Goal: Transaction & Acquisition: Purchase product/service

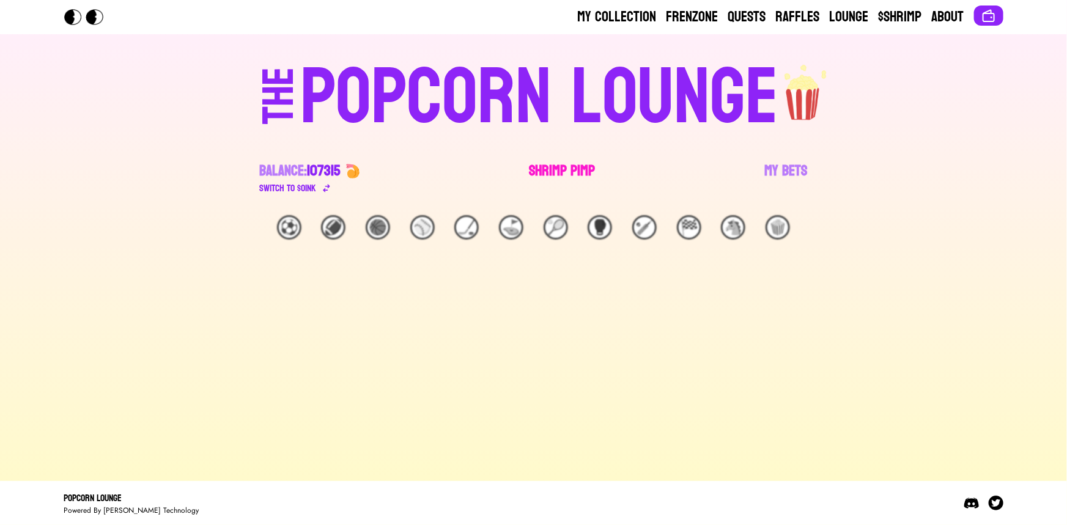
click at [571, 163] on link "Shrimp Pimp" at bounding box center [563, 178] width 66 height 34
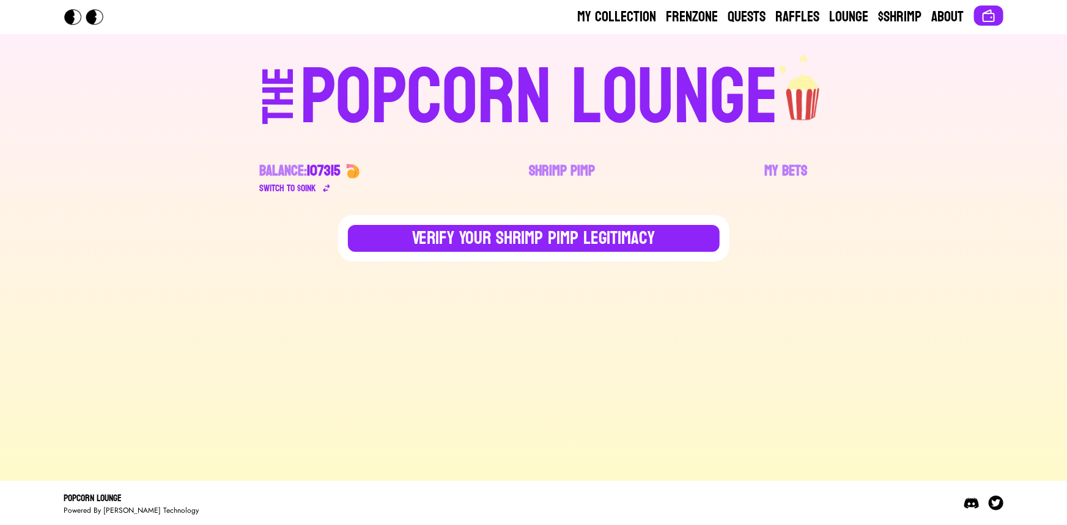
click at [324, 98] on div "POPCORN LOUNGE" at bounding box center [539, 98] width 479 height 78
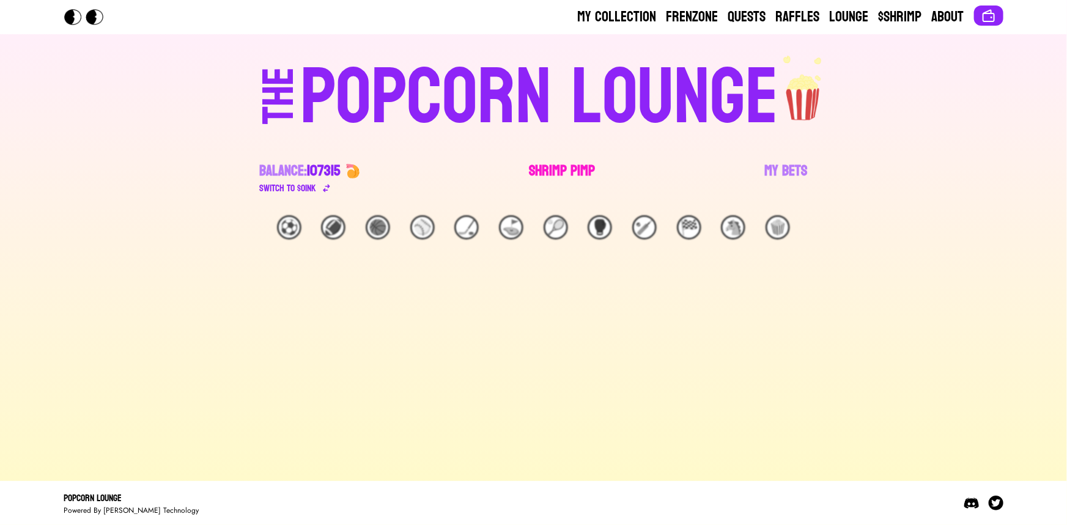
click at [547, 165] on link "Shrimp Pimp" at bounding box center [563, 178] width 66 height 34
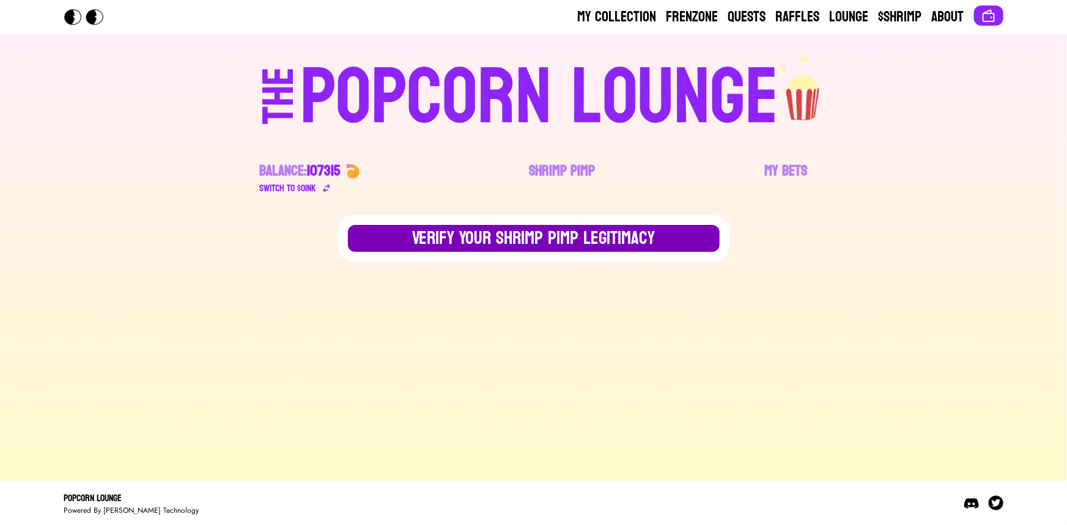
click at [486, 237] on button "Verify Your Shrimp Pimp Legitimacy" at bounding box center [534, 238] width 372 height 27
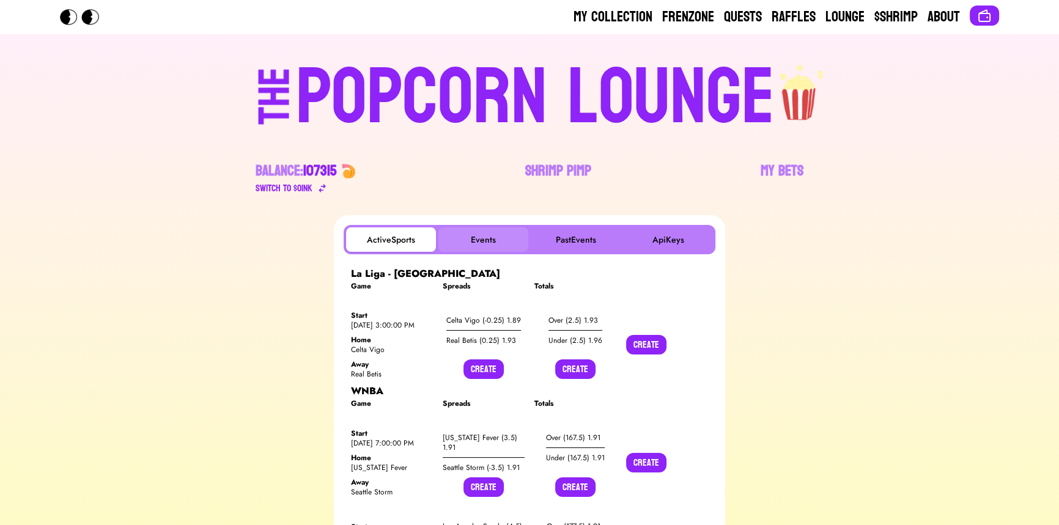
click at [502, 228] on button "Events" at bounding box center [484, 240] width 90 height 24
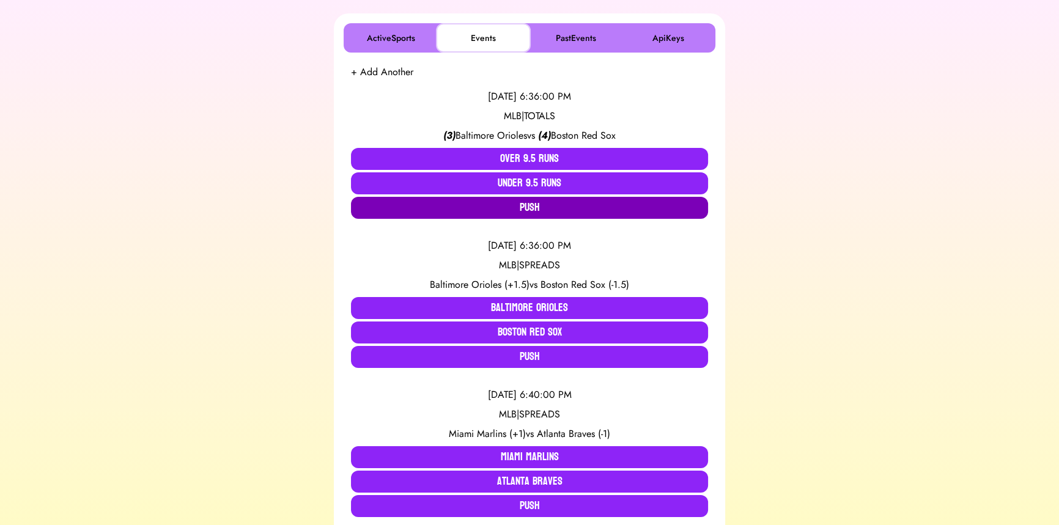
scroll to position [222, 0]
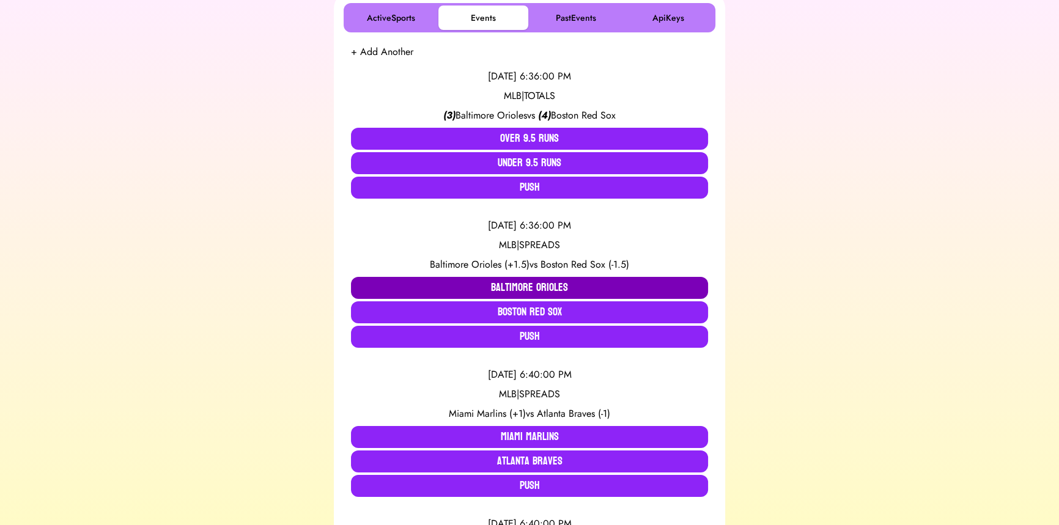
click at [520, 283] on button "Baltimore Orioles" at bounding box center [529, 288] width 357 height 22
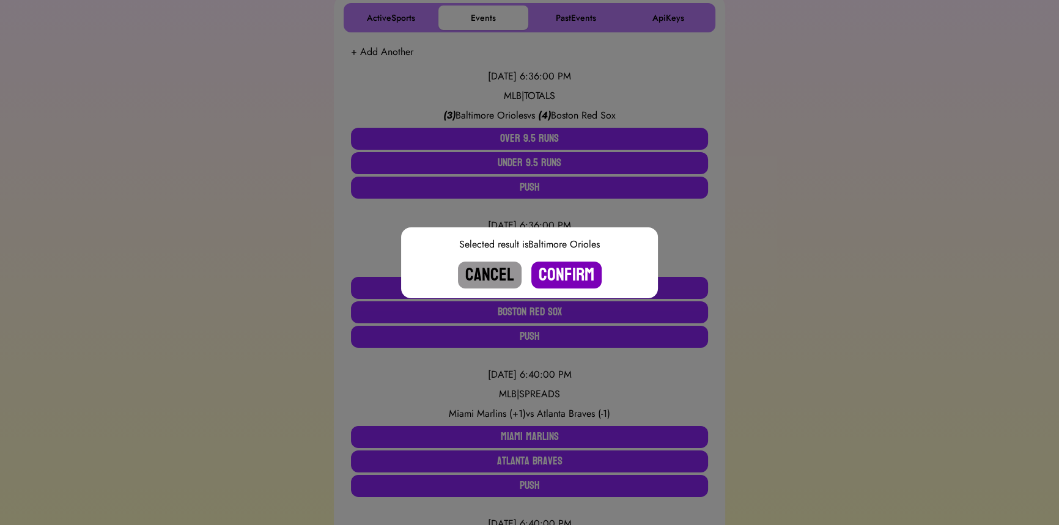
click at [563, 270] on button "Confirm" at bounding box center [567, 275] width 70 height 27
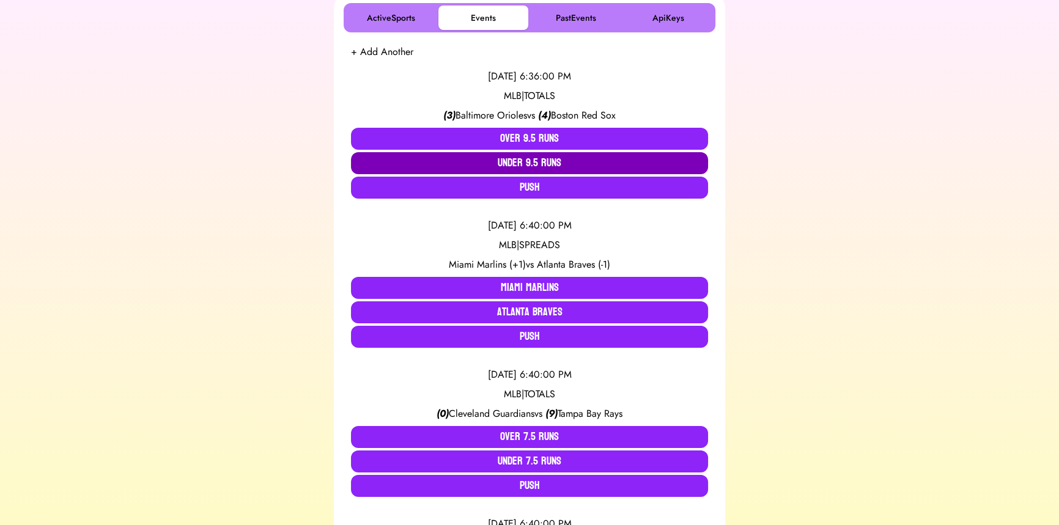
click at [522, 162] on button "Under 9.5 Runs" at bounding box center [529, 163] width 357 height 22
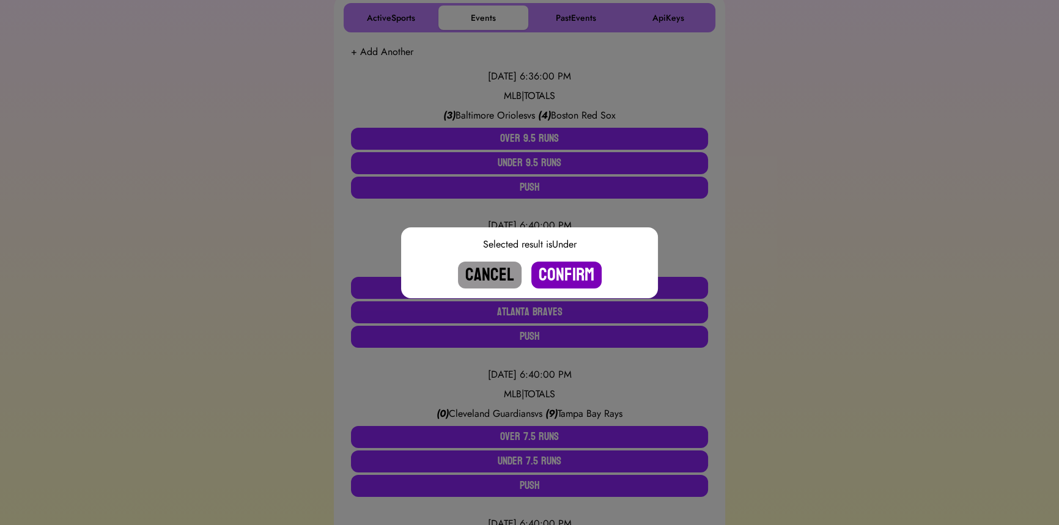
click at [563, 276] on button "Confirm" at bounding box center [567, 275] width 70 height 27
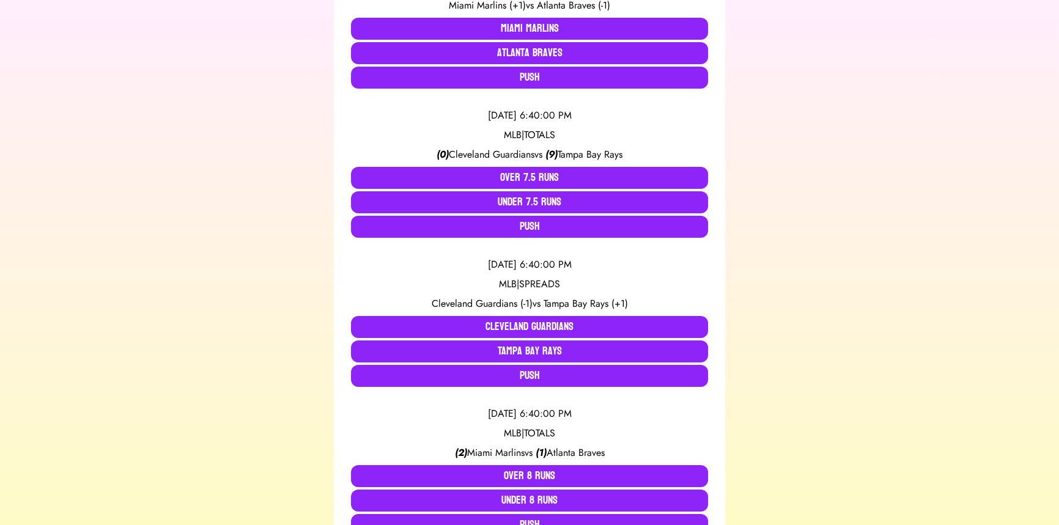
scroll to position [333, 0]
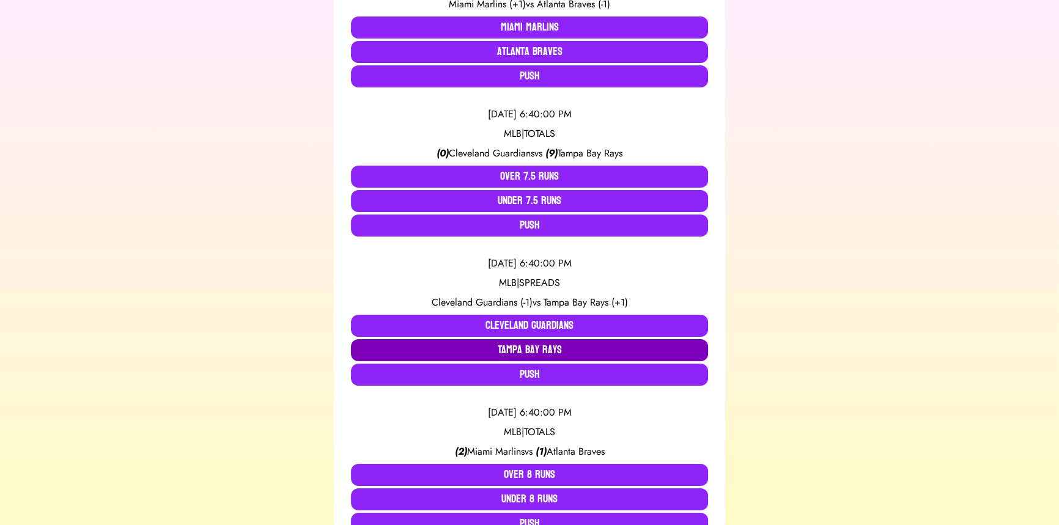
click at [562, 349] on button "Tampa Bay Rays" at bounding box center [529, 350] width 357 height 22
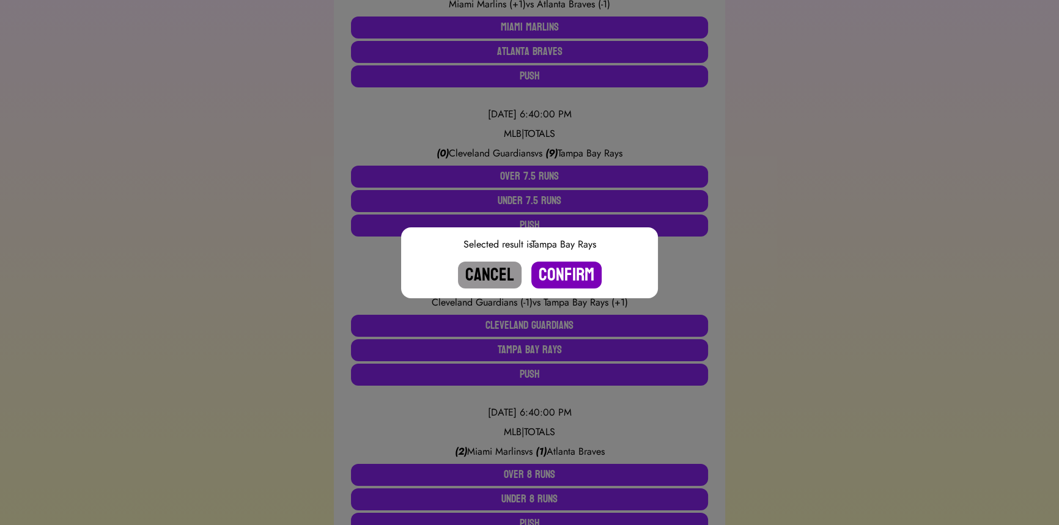
click at [580, 271] on button "Confirm" at bounding box center [567, 275] width 70 height 27
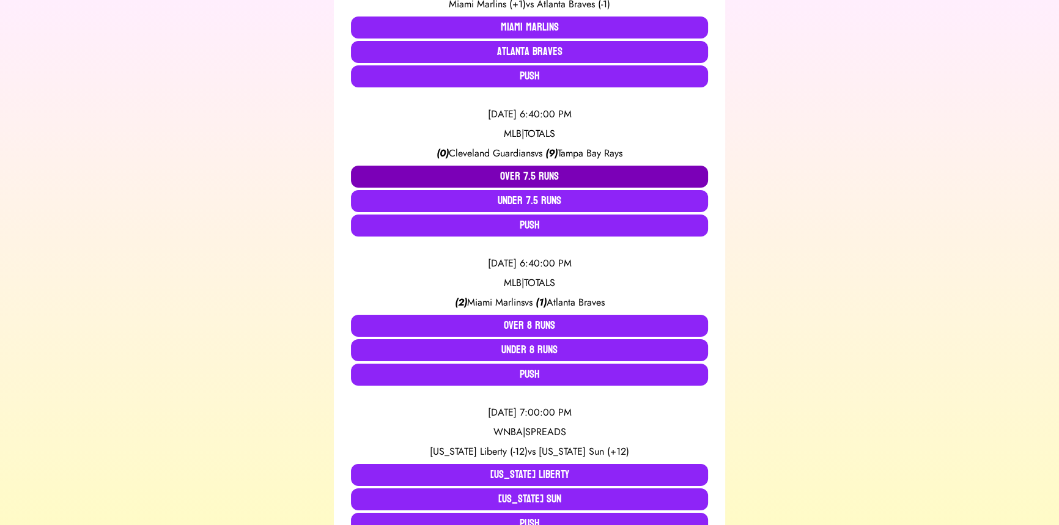
click at [527, 171] on button "Over 7.5 Runs" at bounding box center [529, 177] width 357 height 22
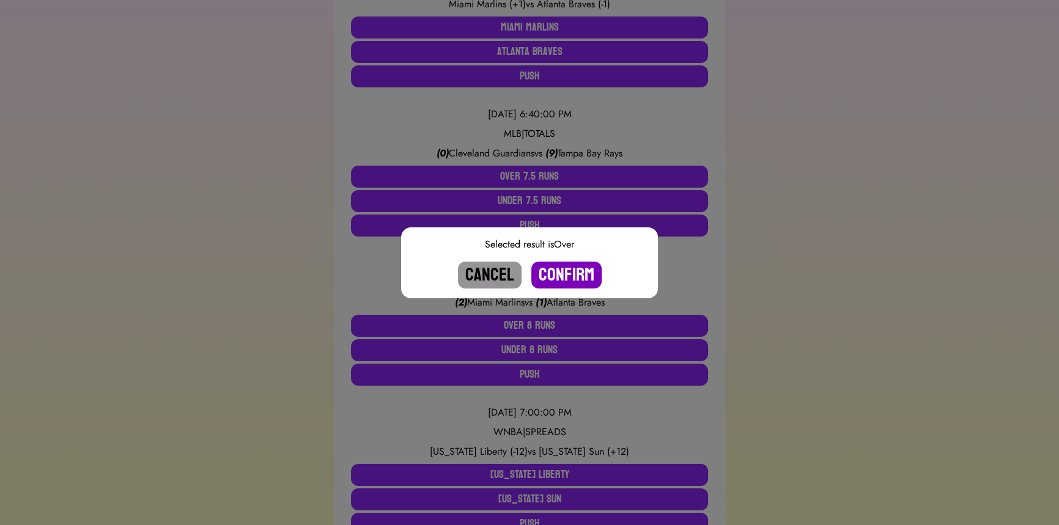
click at [566, 268] on button "Confirm" at bounding box center [567, 275] width 70 height 27
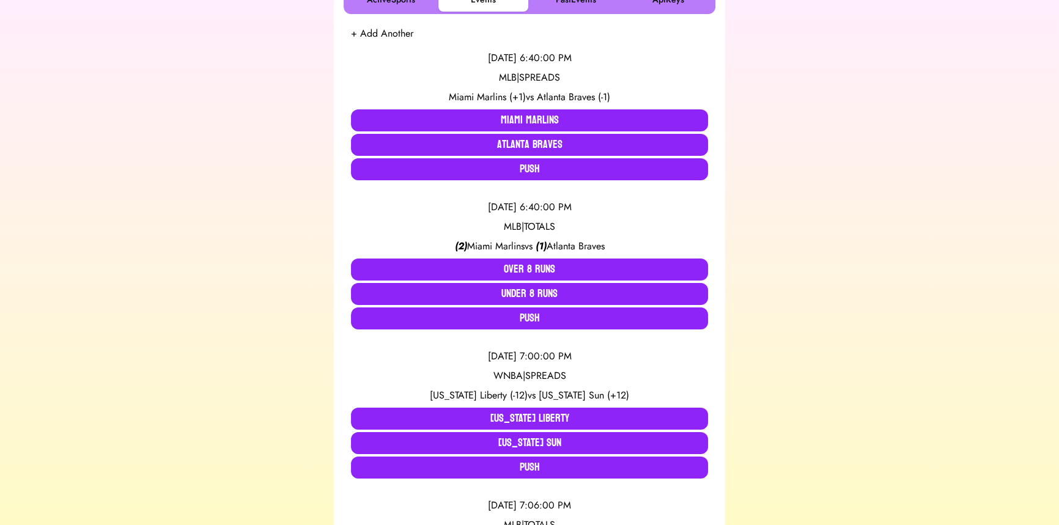
scroll to position [222, 0]
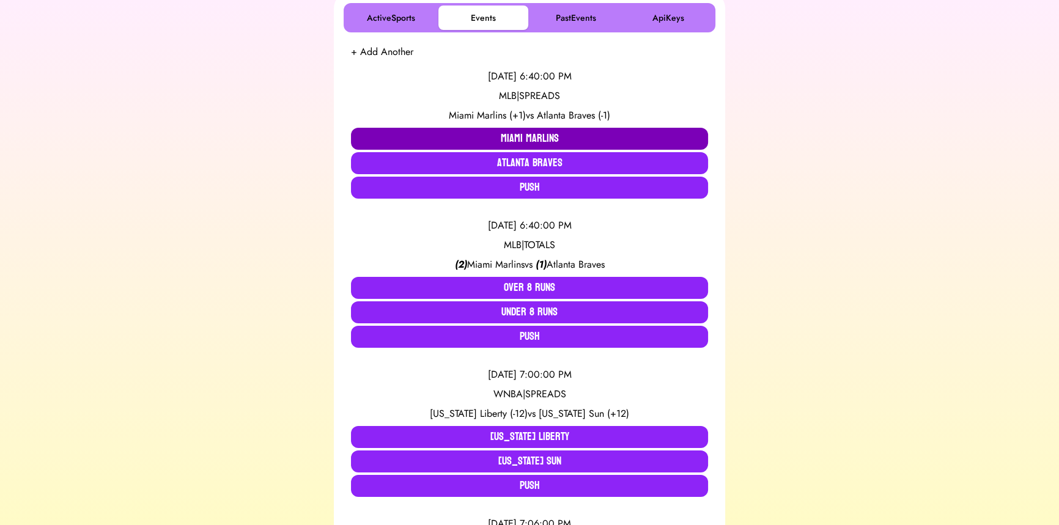
click at [465, 140] on button "Miami Marlins" at bounding box center [529, 139] width 357 height 22
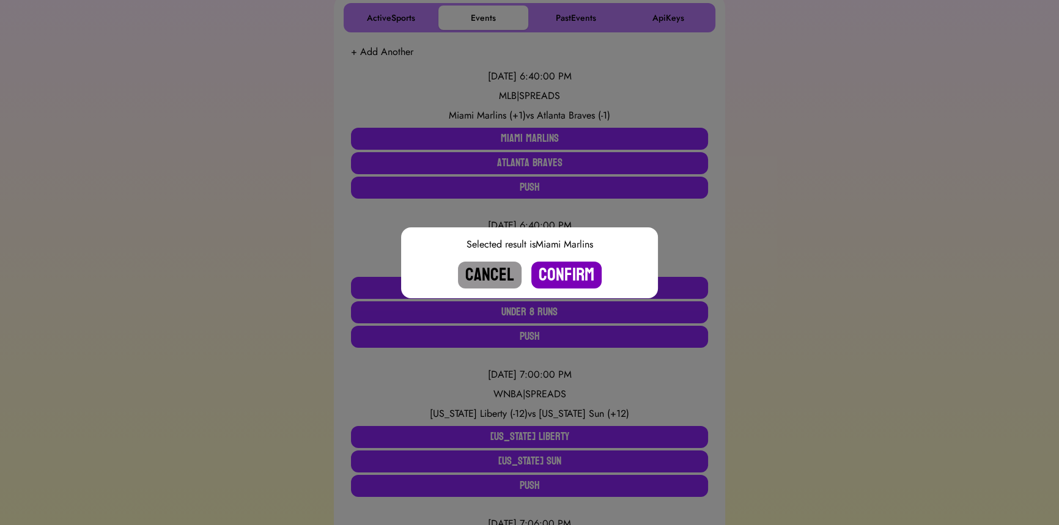
click at [555, 275] on button "Confirm" at bounding box center [567, 275] width 70 height 27
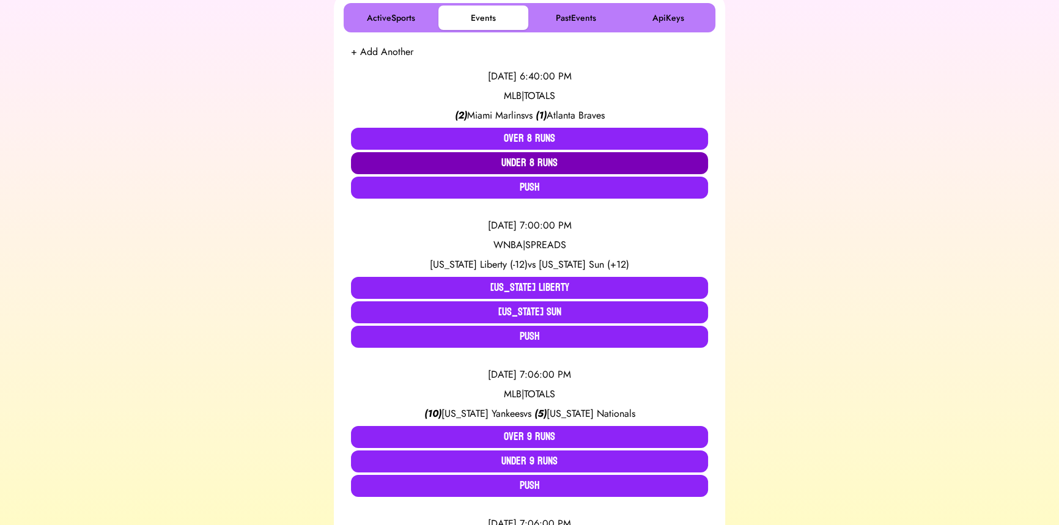
click at [535, 164] on button "Under 8 Runs" at bounding box center [529, 163] width 357 height 22
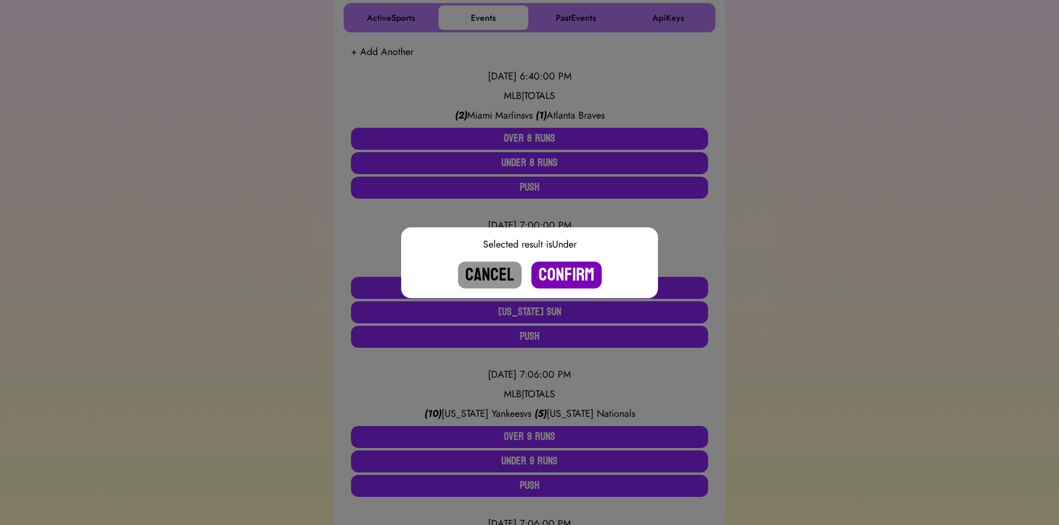
click at [559, 273] on button "Confirm" at bounding box center [567, 275] width 70 height 27
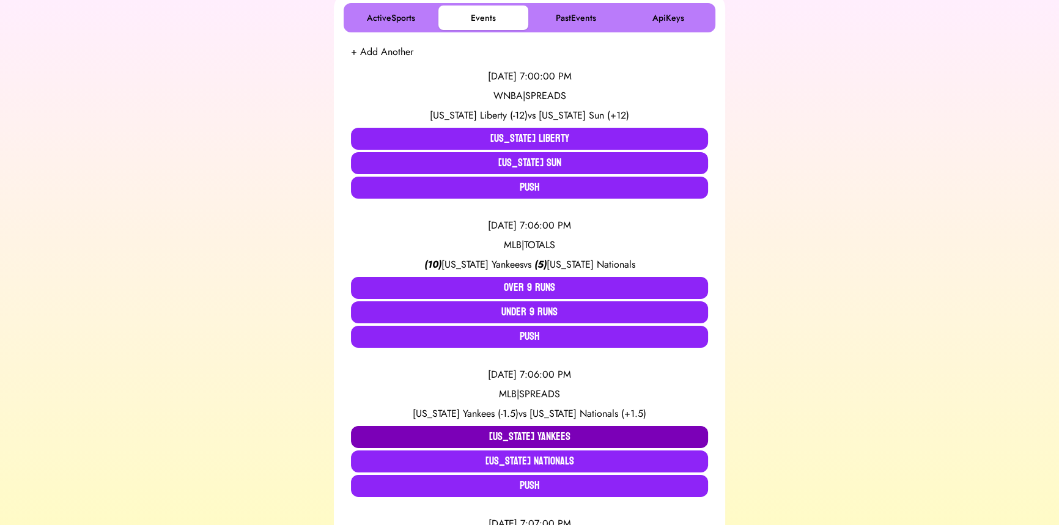
click at [495, 436] on button "[US_STATE] Yankees" at bounding box center [529, 437] width 357 height 22
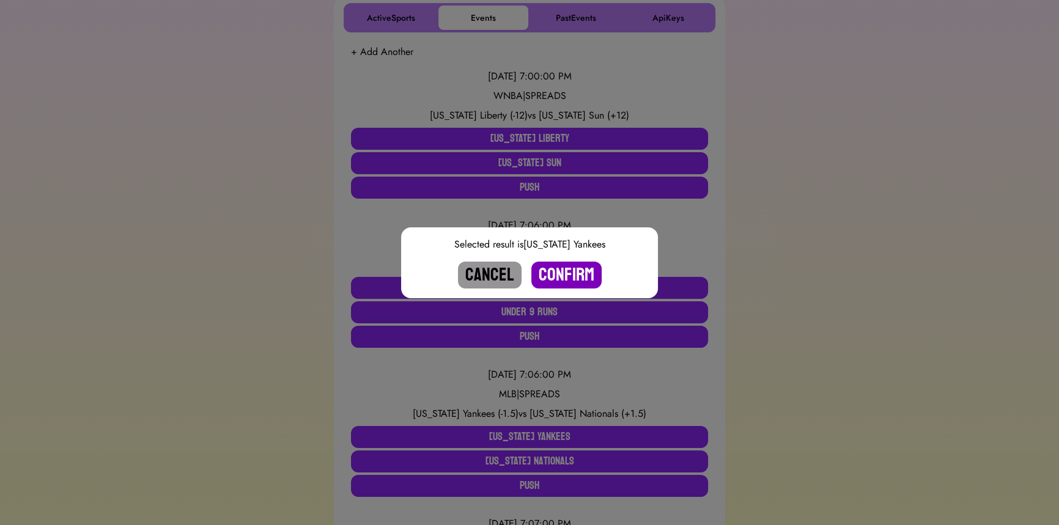
click at [561, 283] on button "Confirm" at bounding box center [567, 275] width 70 height 27
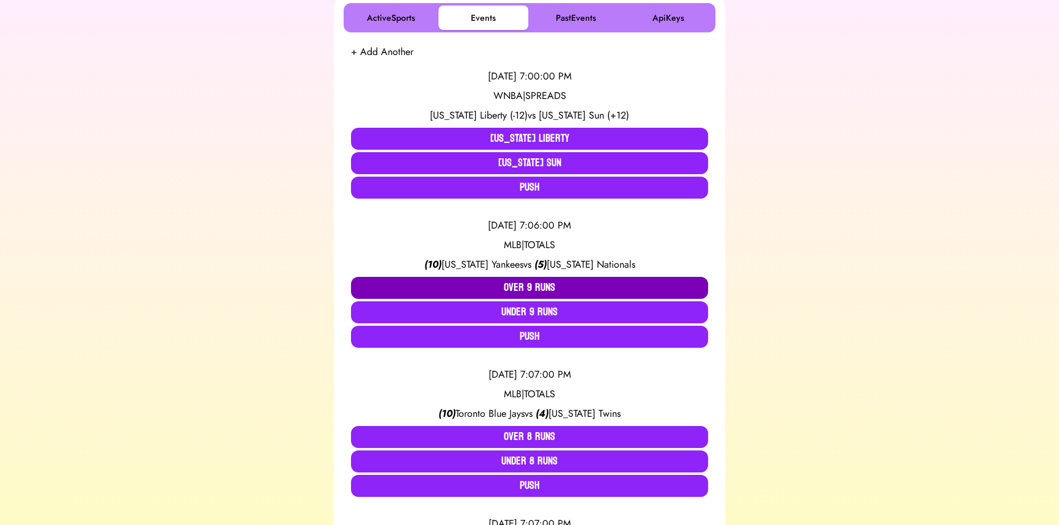
click at [522, 281] on button "Over 9 Runs" at bounding box center [529, 288] width 357 height 22
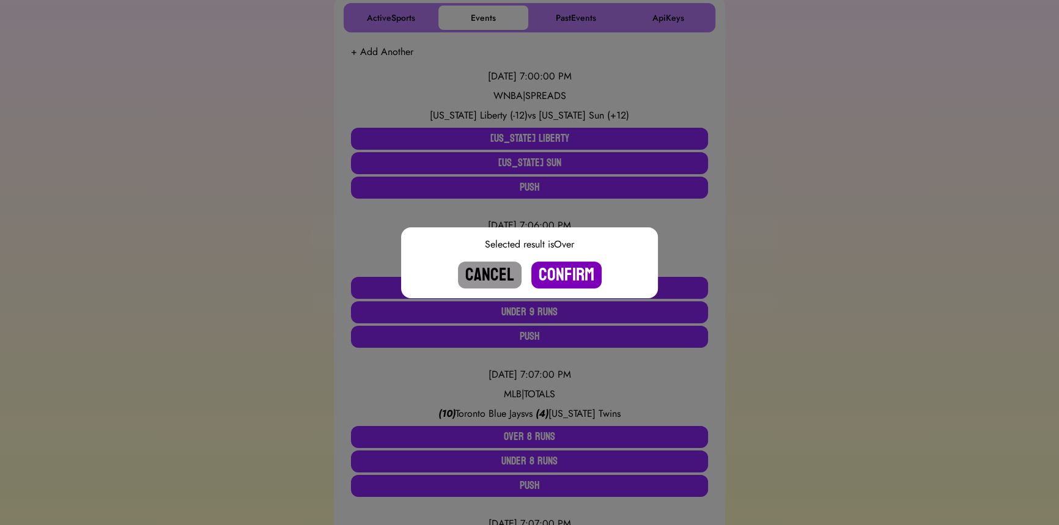
click at [574, 273] on button "Confirm" at bounding box center [567, 275] width 70 height 27
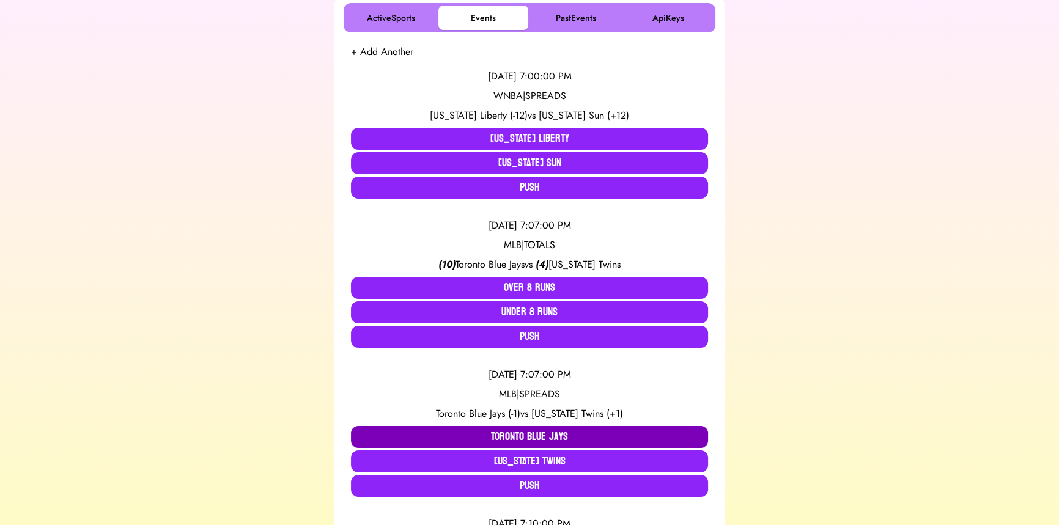
click at [511, 432] on button "Toronto Blue Jays" at bounding box center [529, 437] width 357 height 22
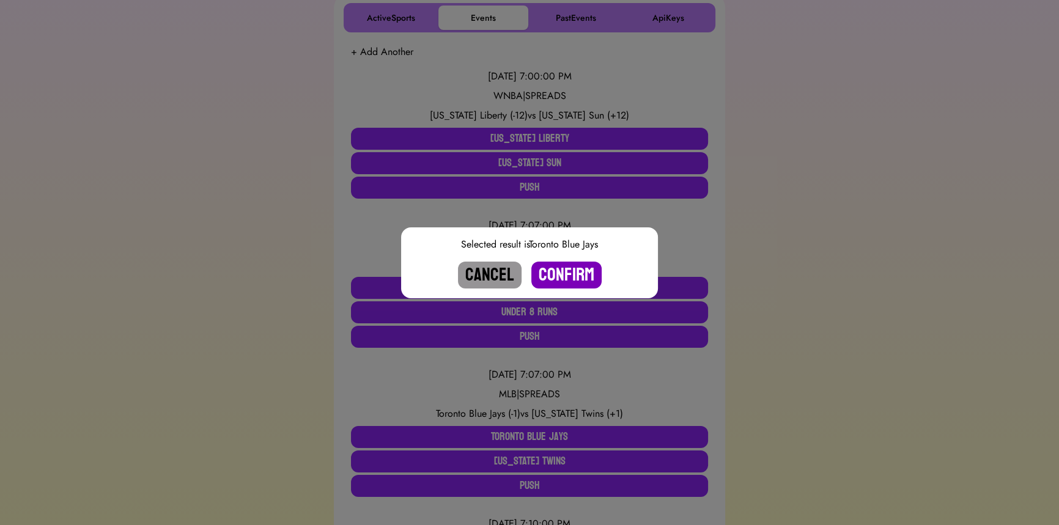
click at [574, 277] on button "Confirm" at bounding box center [567, 275] width 70 height 27
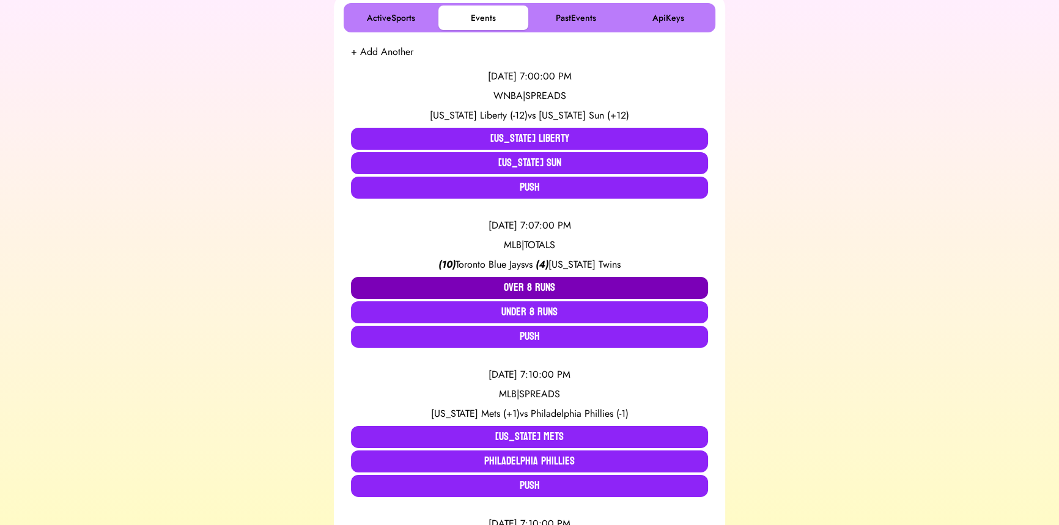
click at [521, 285] on button "Over 8 Runs" at bounding box center [529, 288] width 357 height 22
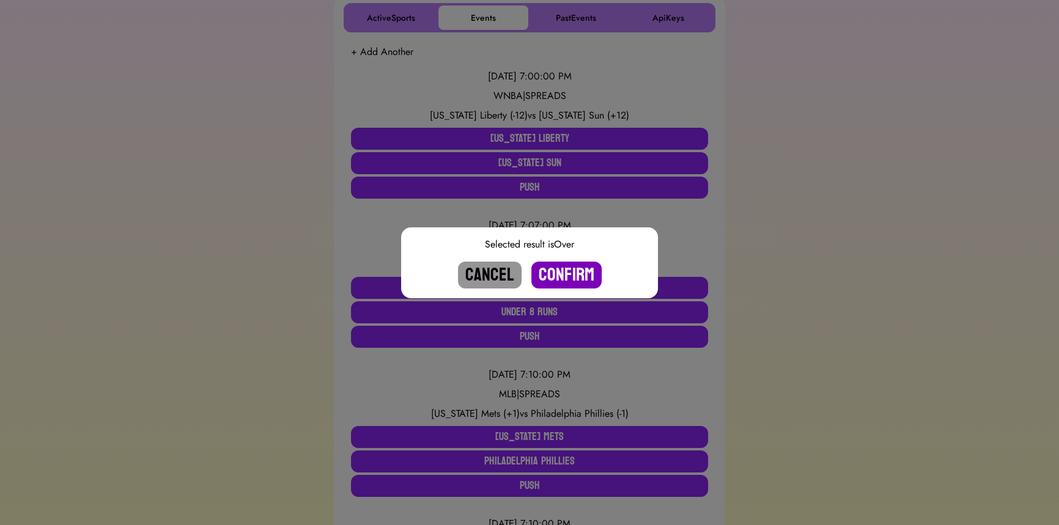
click at [579, 276] on button "Confirm" at bounding box center [567, 275] width 70 height 27
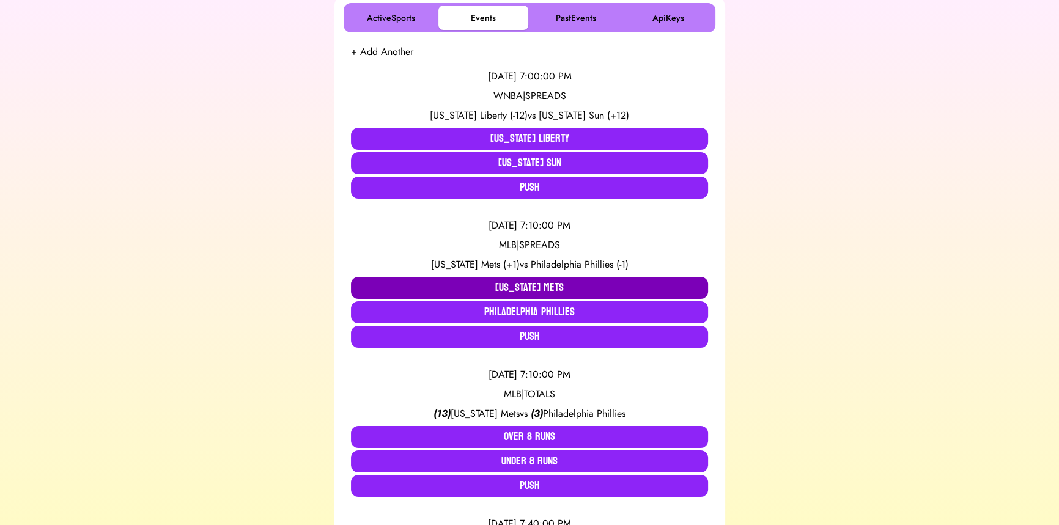
click at [479, 285] on button "[US_STATE] Mets" at bounding box center [529, 288] width 357 height 22
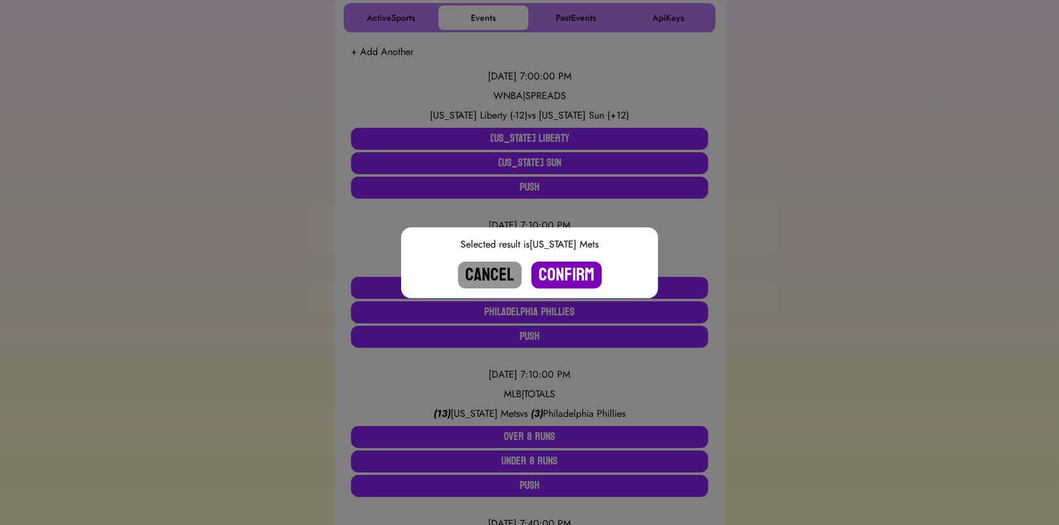
click at [563, 276] on button "Confirm" at bounding box center [567, 275] width 70 height 27
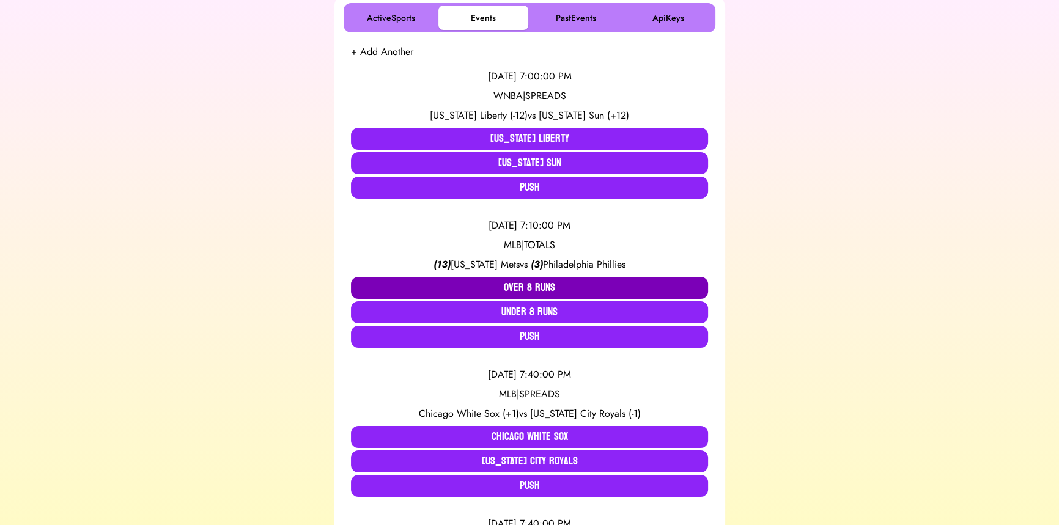
click at [514, 290] on button "Over 8 Runs" at bounding box center [529, 288] width 357 height 22
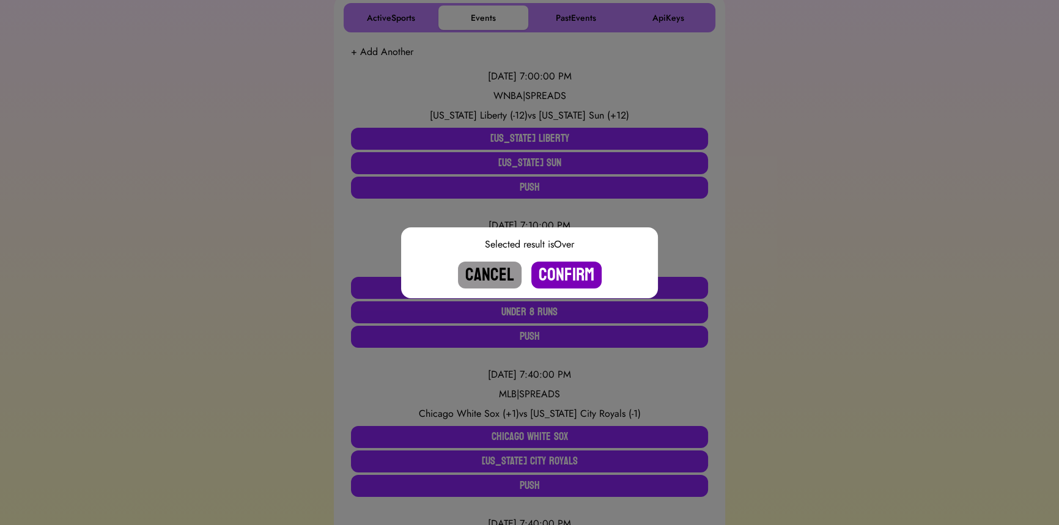
click at [561, 274] on button "Confirm" at bounding box center [567, 275] width 70 height 27
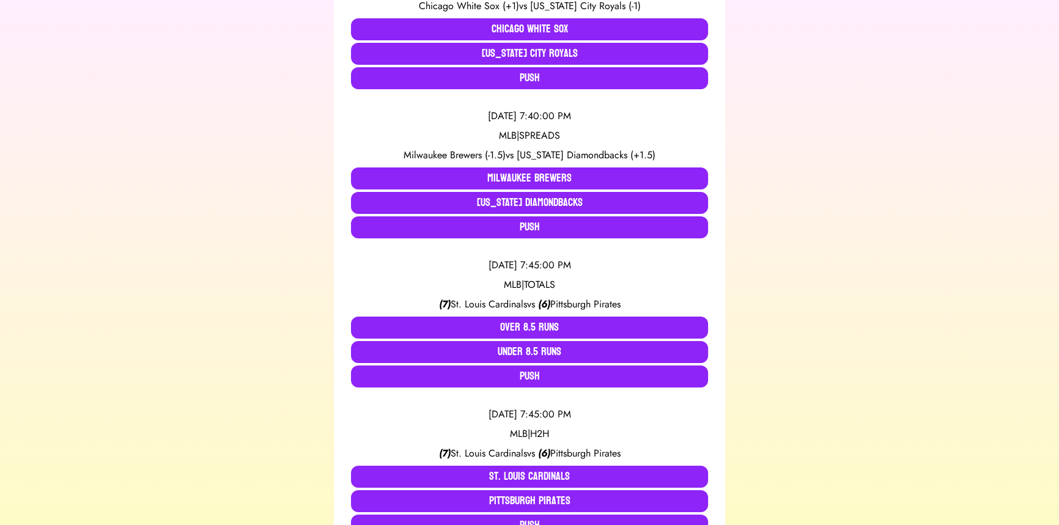
scroll to position [500, 0]
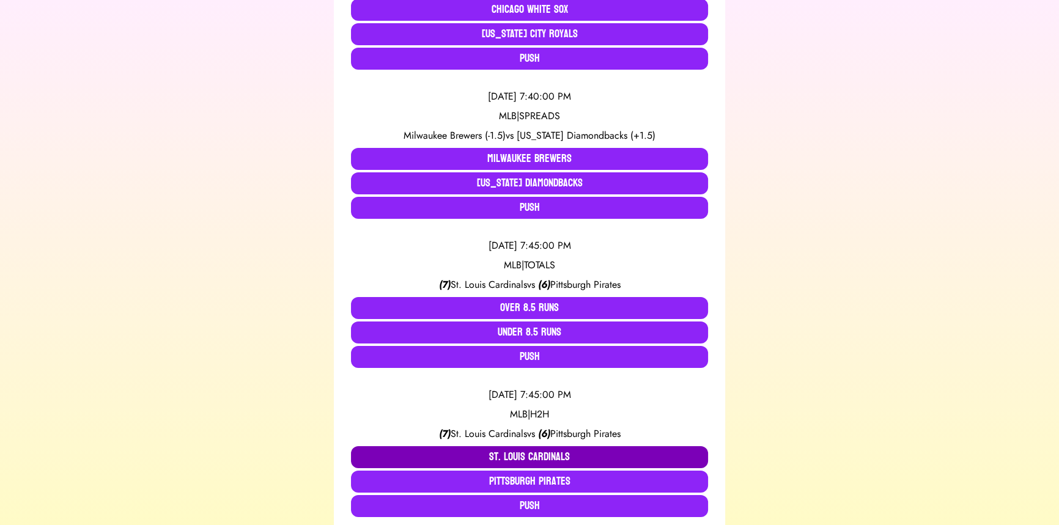
click at [504, 460] on button "St. Louis Cardinals" at bounding box center [529, 458] width 357 height 22
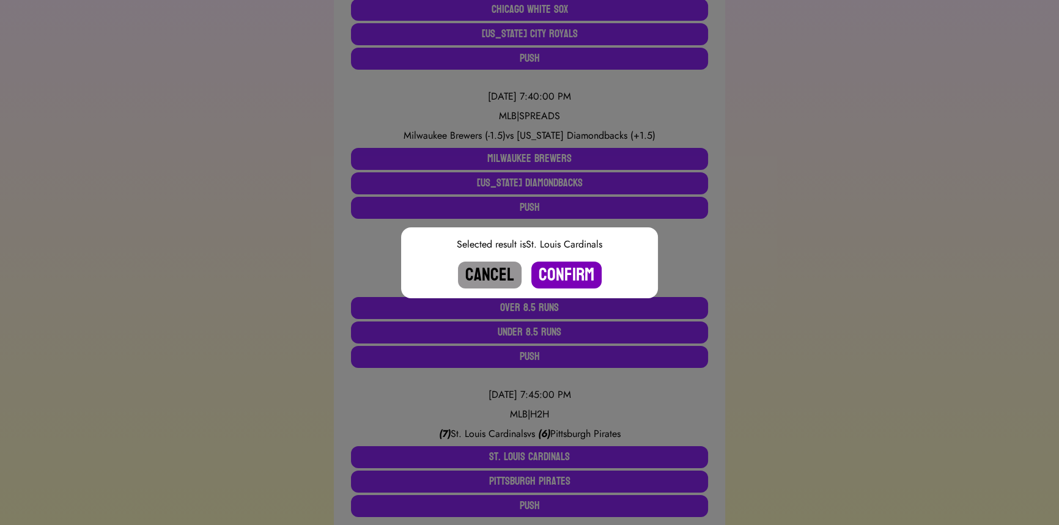
click at [564, 283] on button "Confirm" at bounding box center [567, 275] width 70 height 27
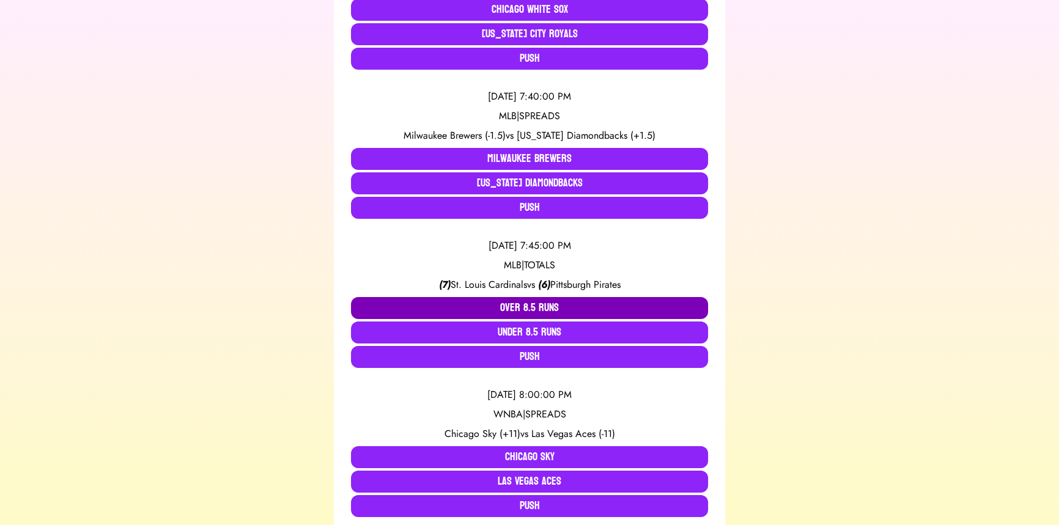
click at [502, 302] on button "Over 8.5 Runs" at bounding box center [529, 308] width 357 height 22
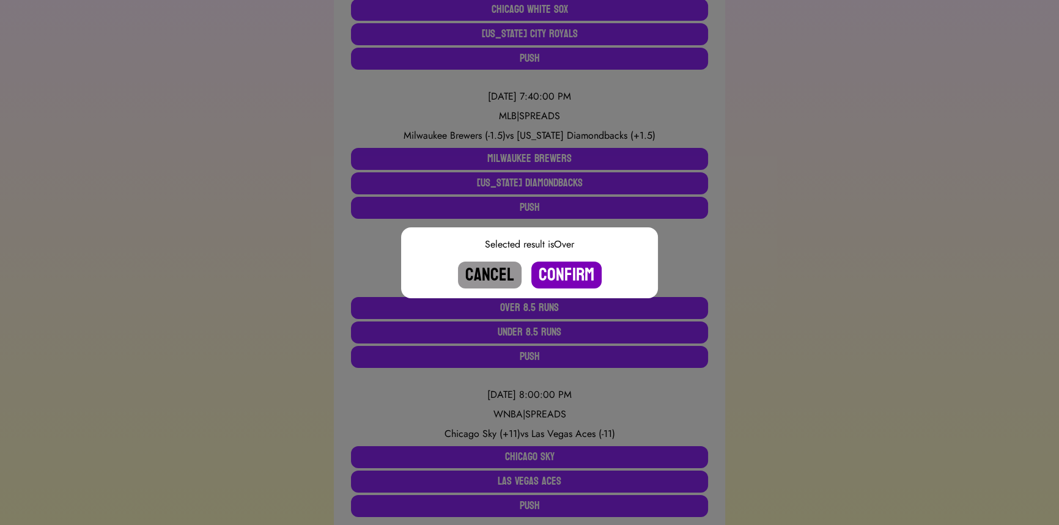
click at [568, 269] on button "Confirm" at bounding box center [567, 275] width 70 height 27
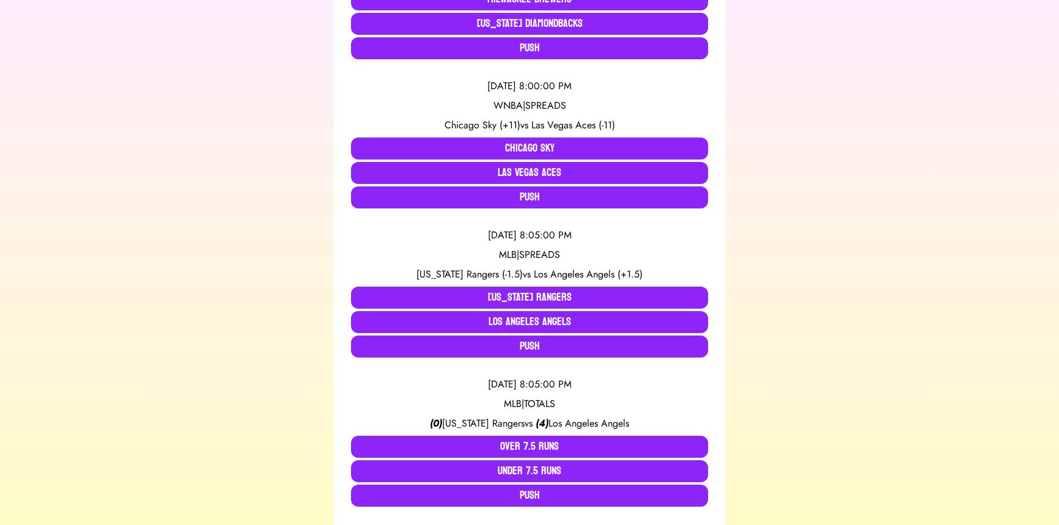
scroll to position [667, 0]
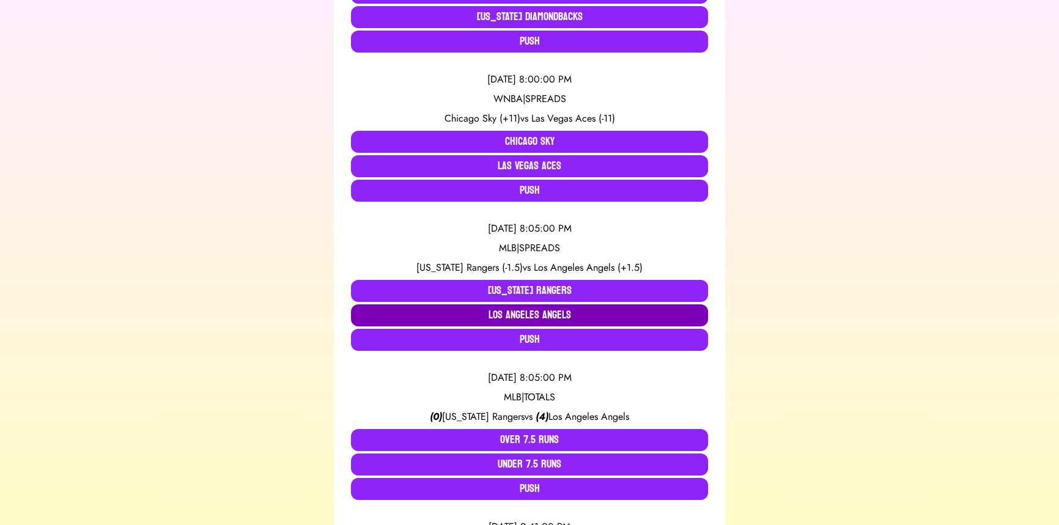
click at [486, 319] on button "Los Angeles Angels" at bounding box center [529, 316] width 357 height 22
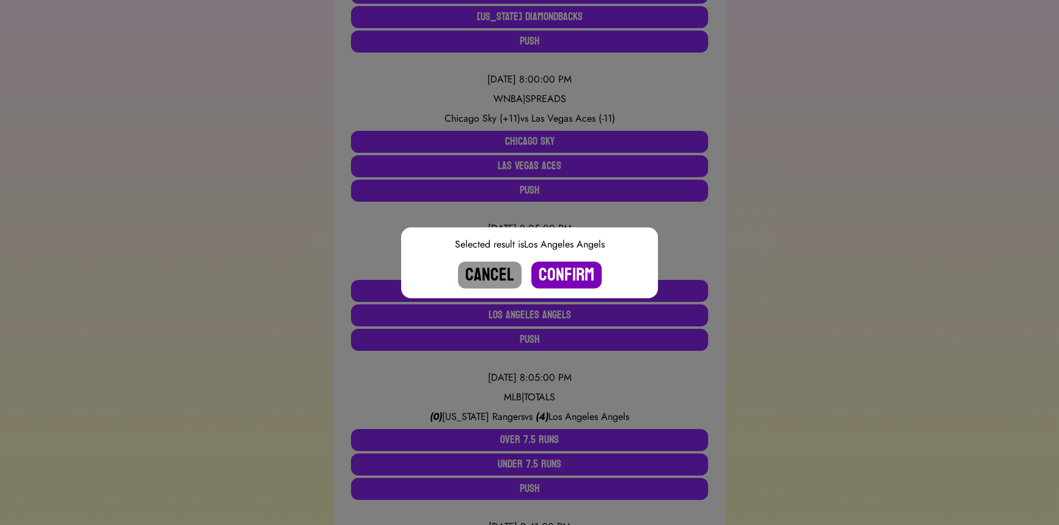
click at [584, 281] on button "Confirm" at bounding box center [567, 275] width 70 height 27
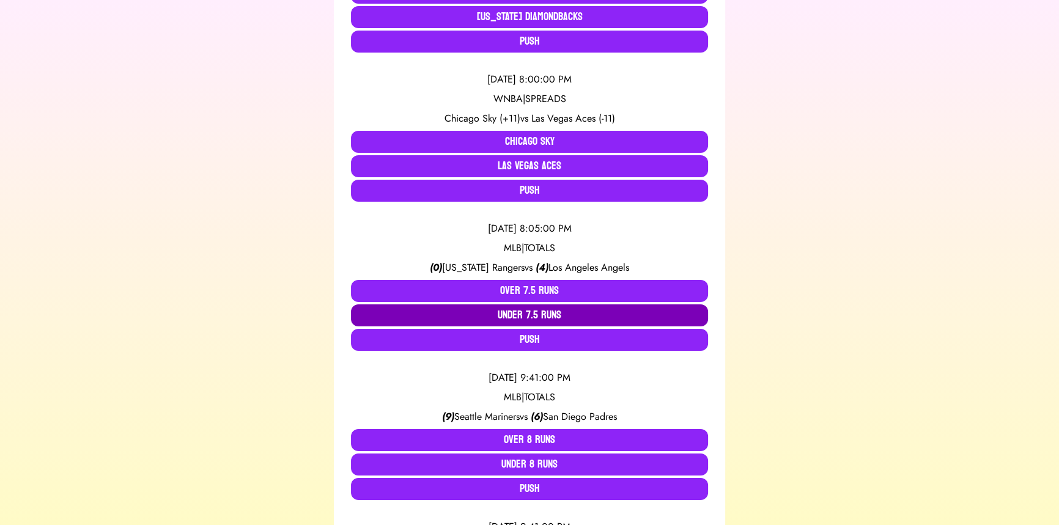
click at [513, 314] on button "Under 7.5 Runs" at bounding box center [529, 316] width 357 height 22
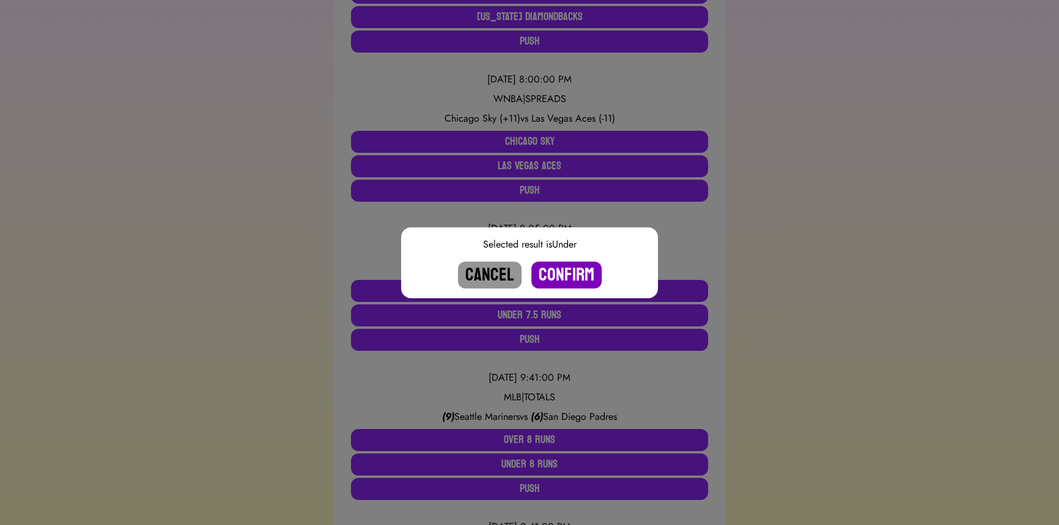
click at [584, 273] on button "Confirm" at bounding box center [567, 275] width 70 height 27
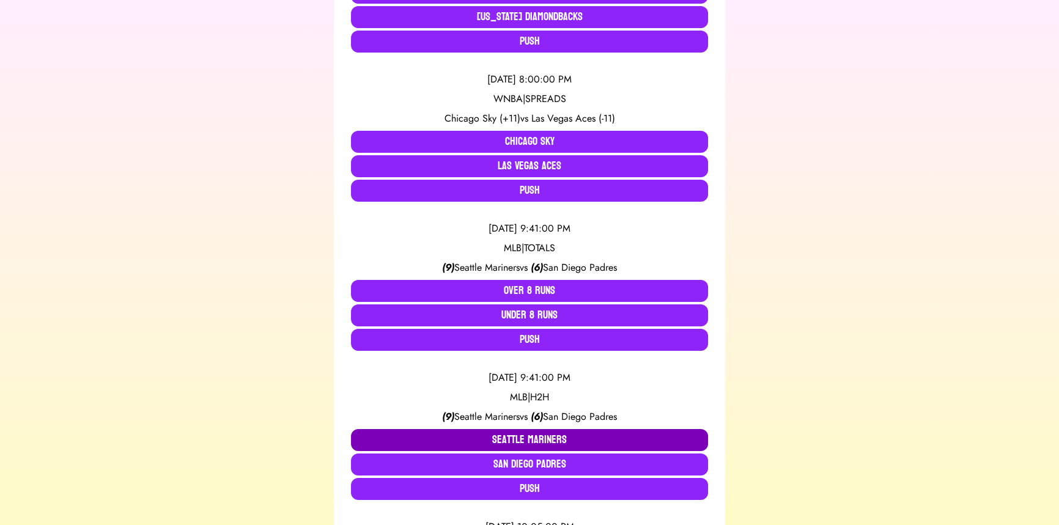
click at [484, 435] on button "Seattle Mariners" at bounding box center [529, 440] width 357 height 22
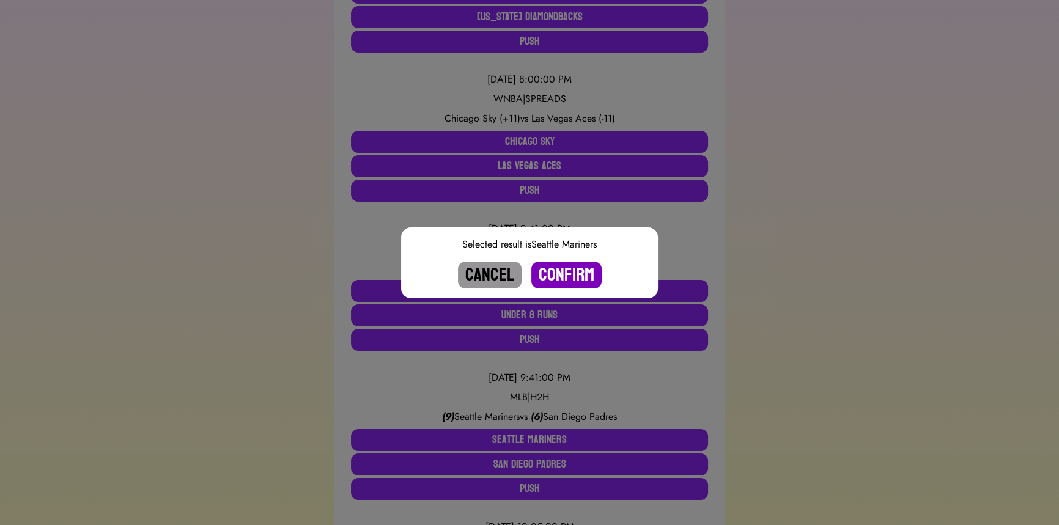
click at [552, 276] on button "Confirm" at bounding box center [567, 275] width 70 height 27
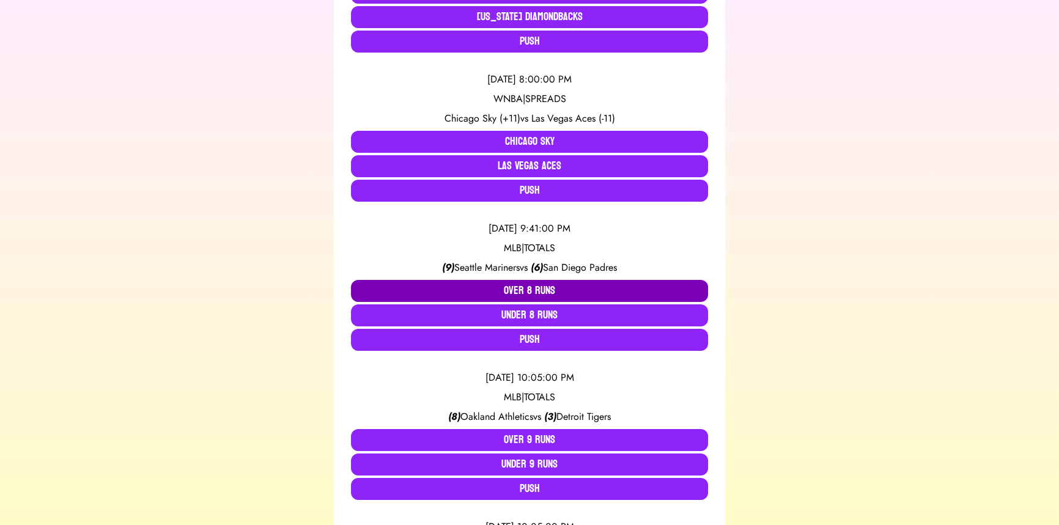
click at [509, 290] on button "Over 8 Runs" at bounding box center [529, 291] width 357 height 22
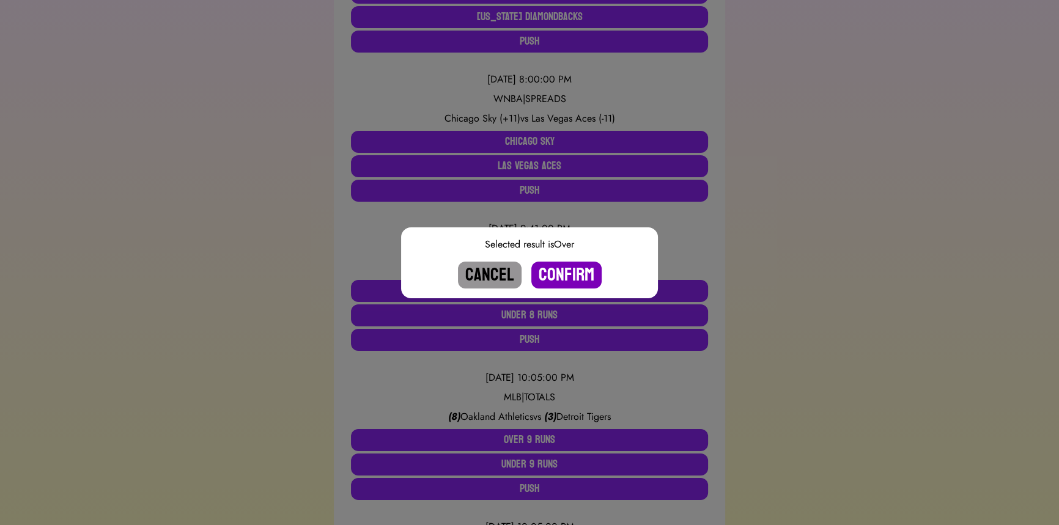
click at [565, 269] on button "Confirm" at bounding box center [567, 275] width 70 height 27
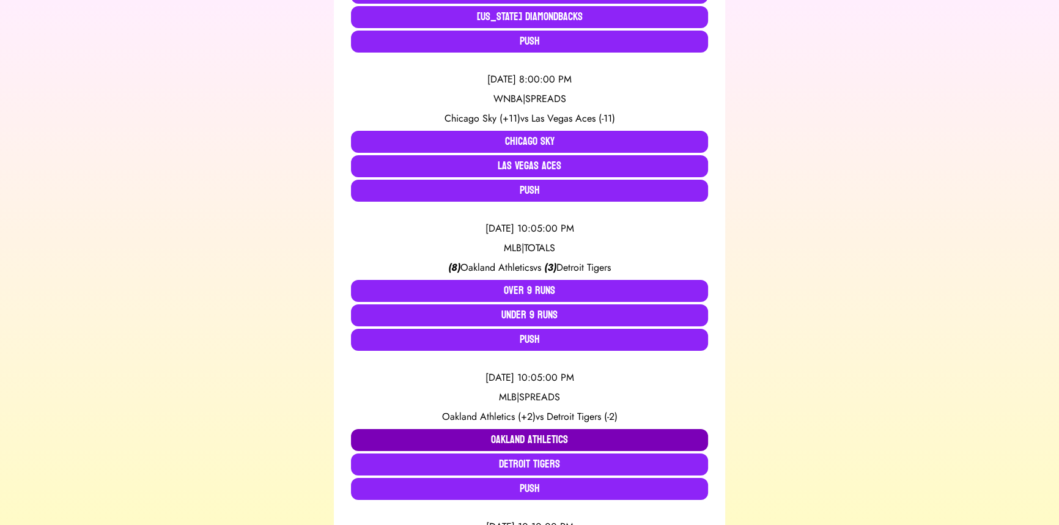
click at [531, 437] on button "Oakland Athletics" at bounding box center [529, 440] width 357 height 22
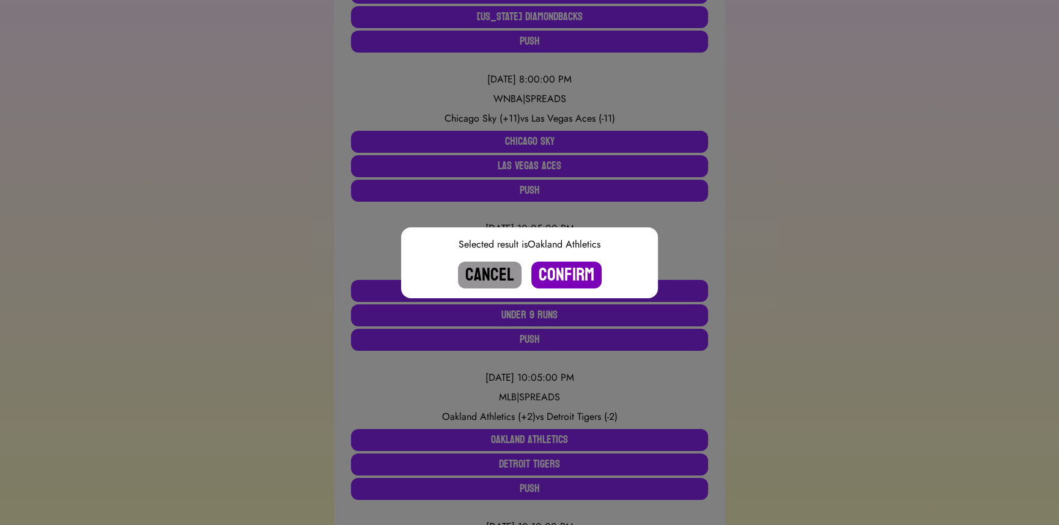
click at [565, 289] on button "Confirm" at bounding box center [567, 275] width 70 height 27
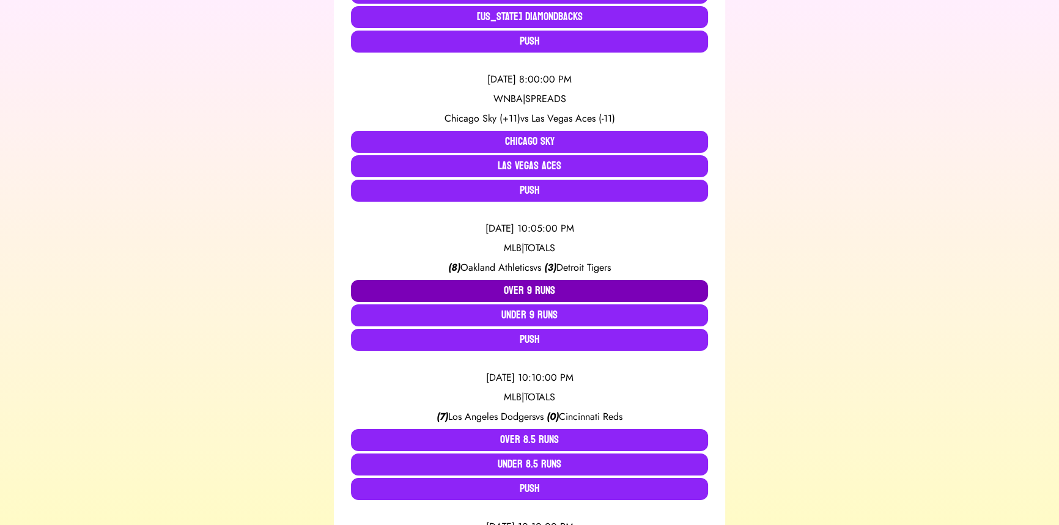
click at [500, 286] on button "Over 9 Runs" at bounding box center [529, 291] width 357 height 22
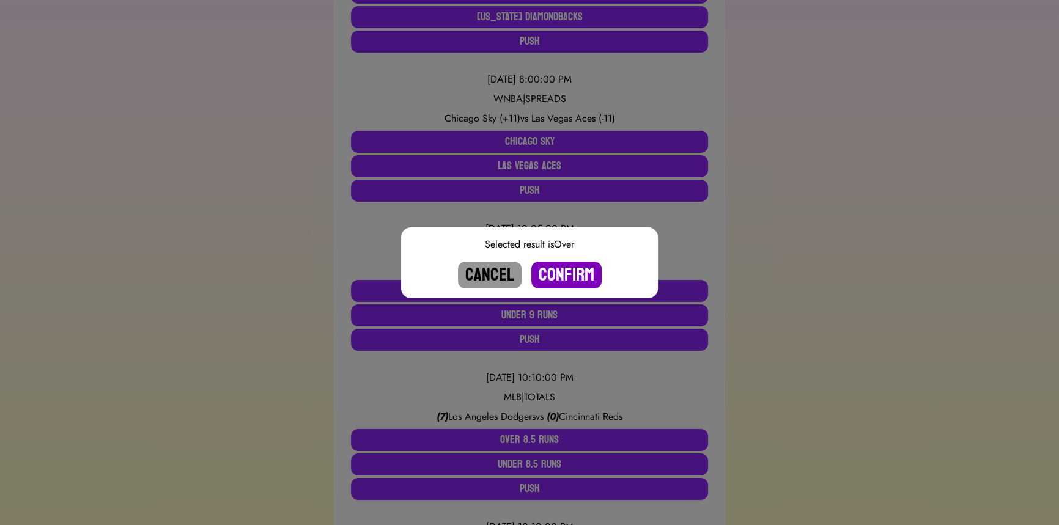
click at [574, 272] on button "Confirm" at bounding box center [567, 275] width 70 height 27
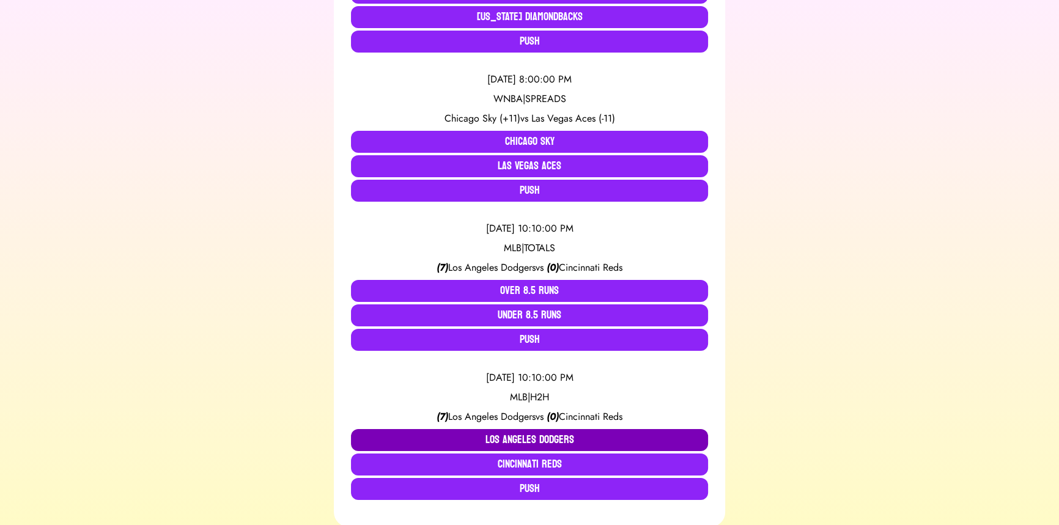
click at [511, 434] on button "Los Angeles Dodgers" at bounding box center [529, 440] width 357 height 22
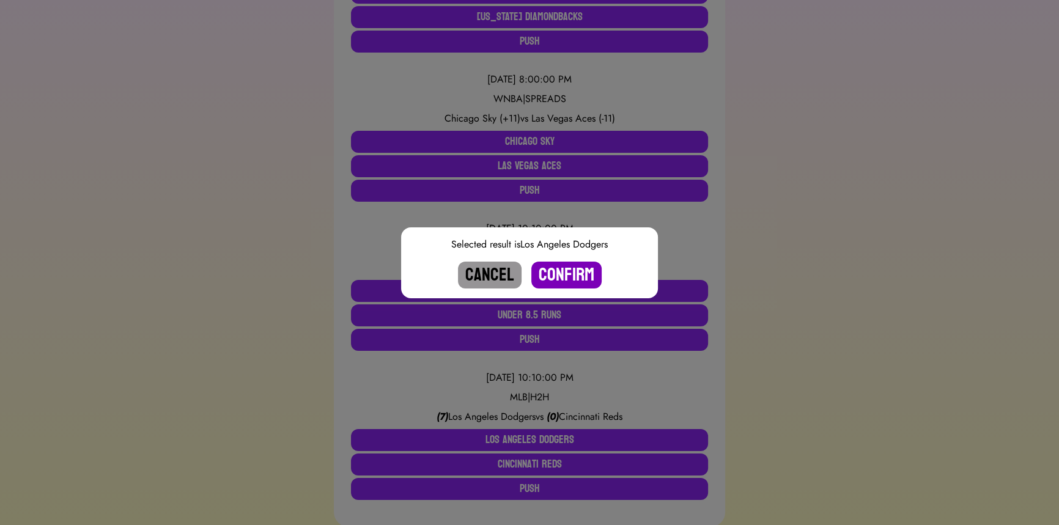
click at [561, 277] on button "Confirm" at bounding box center [567, 275] width 70 height 27
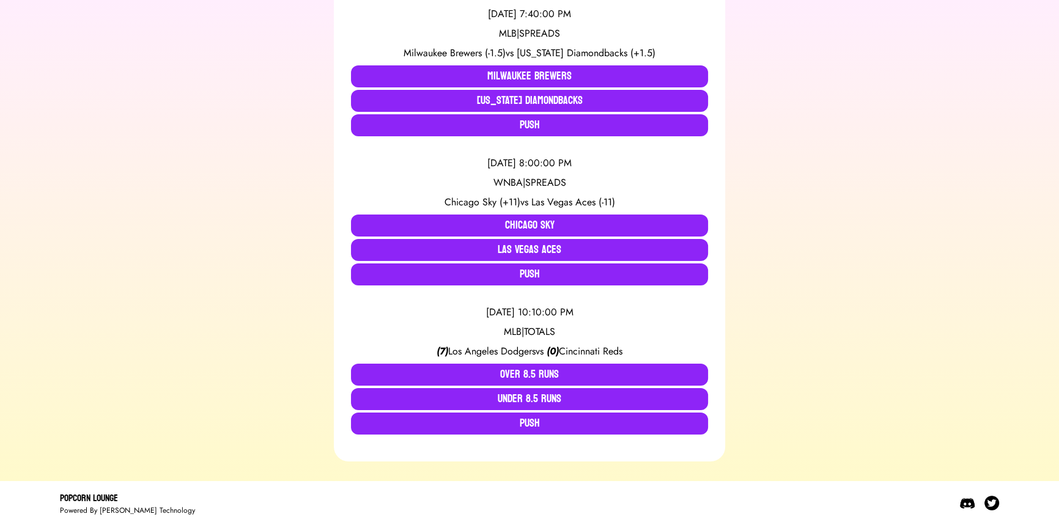
scroll to position [582, 0]
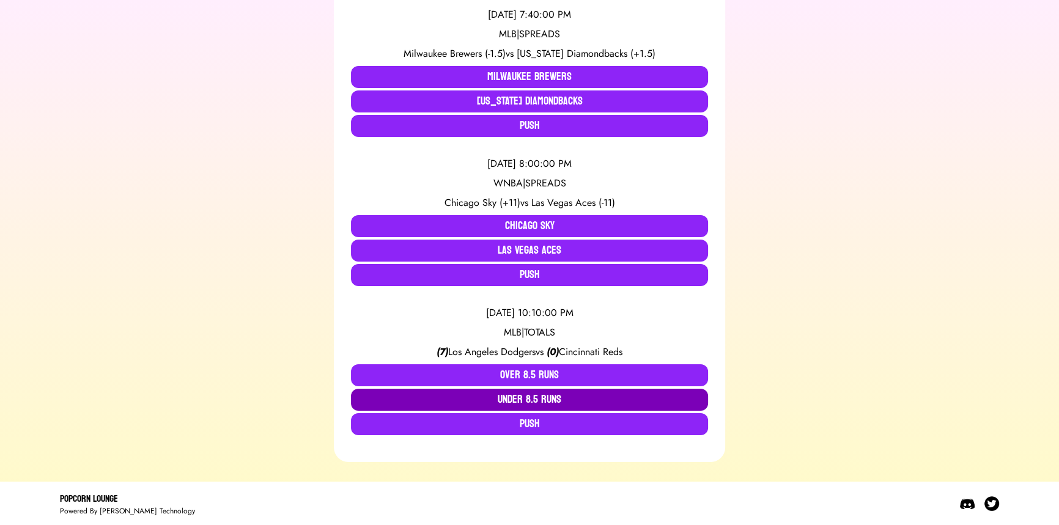
click at [530, 402] on button "Under 8.5 Runs" at bounding box center [529, 400] width 357 height 22
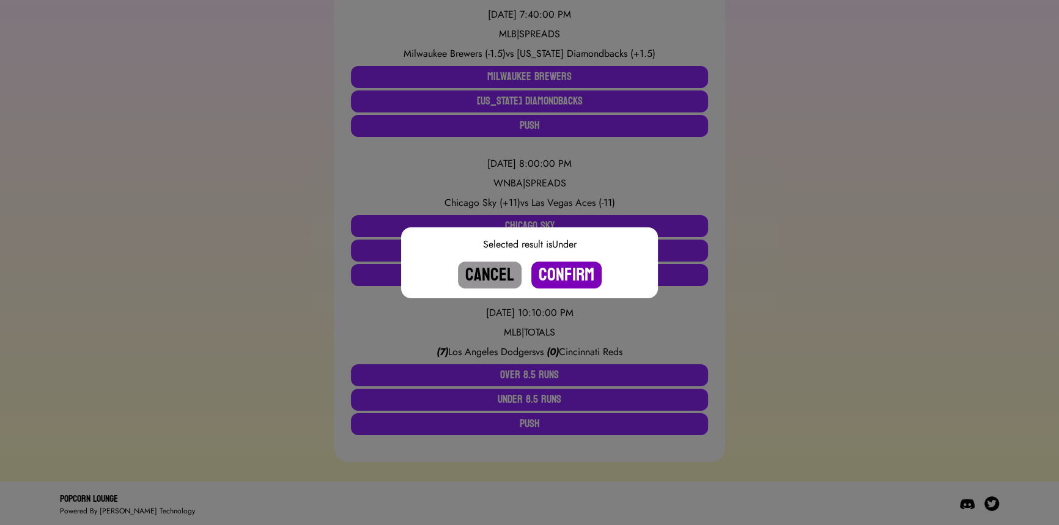
click at [571, 280] on button "Confirm" at bounding box center [567, 275] width 70 height 27
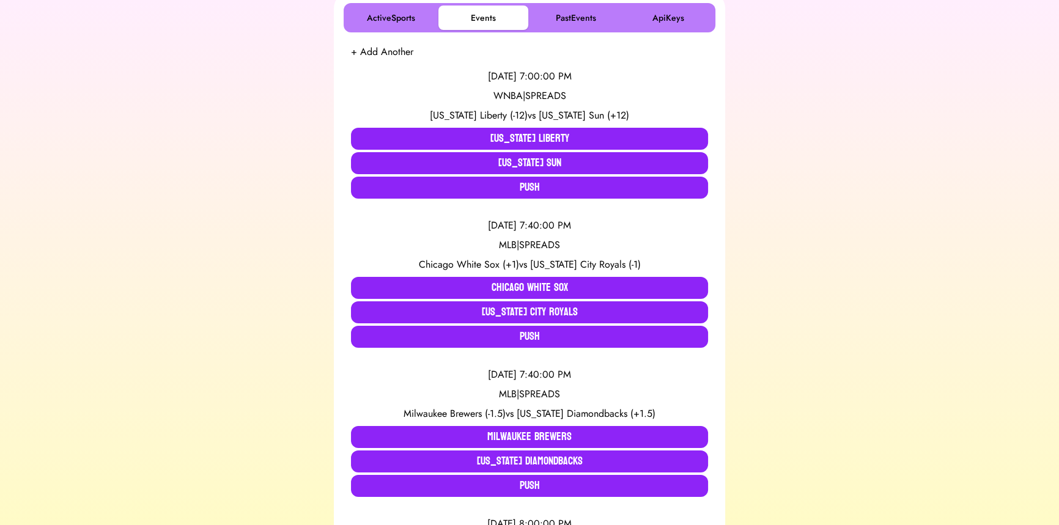
scroll to position [266, 0]
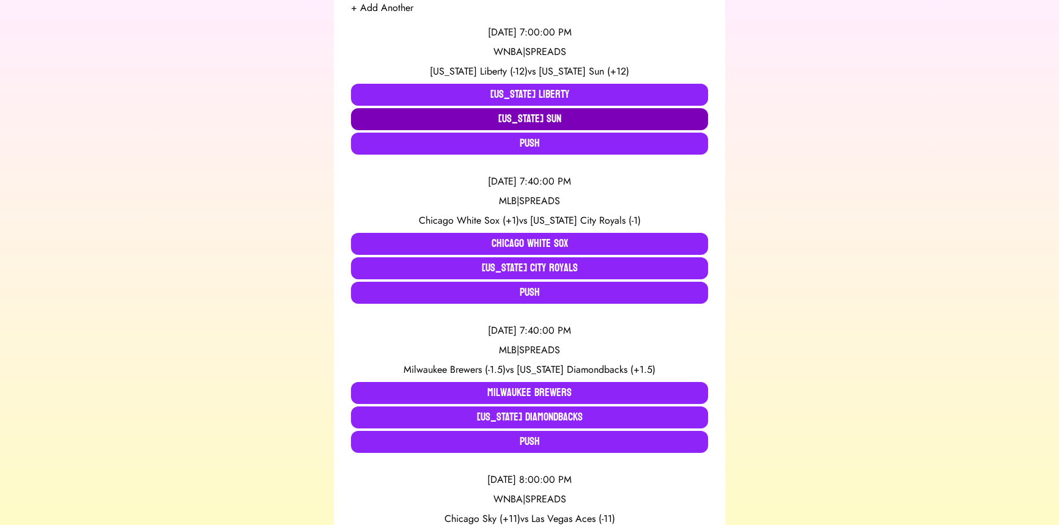
click at [558, 116] on button "[US_STATE] Sun" at bounding box center [529, 119] width 357 height 22
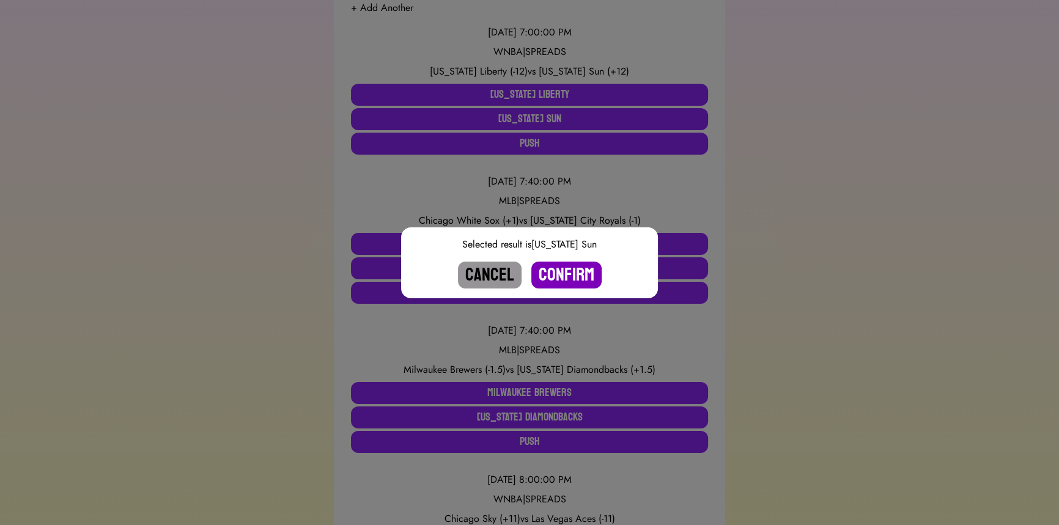
click at [579, 273] on button "Confirm" at bounding box center [567, 275] width 70 height 27
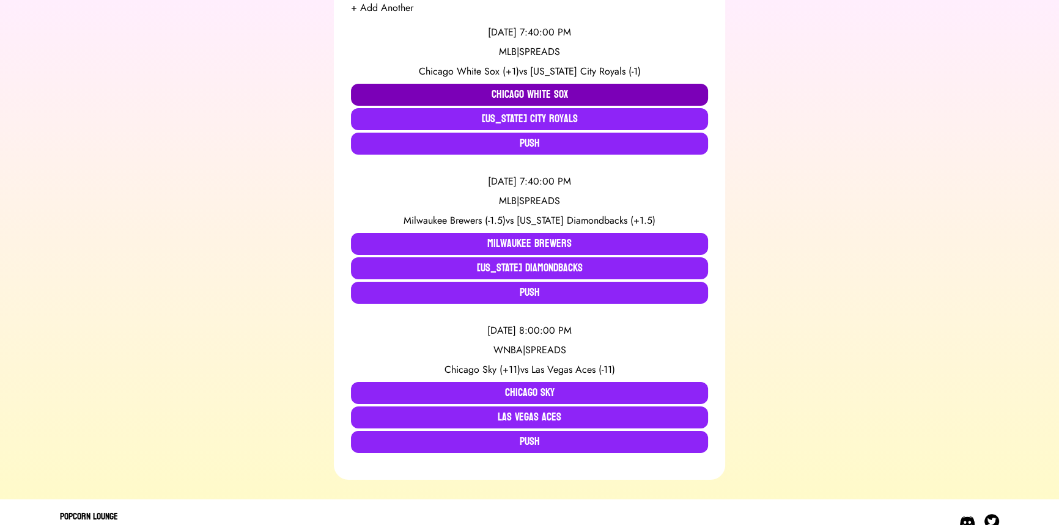
click at [535, 105] on button "Chicago White Sox" at bounding box center [529, 95] width 357 height 22
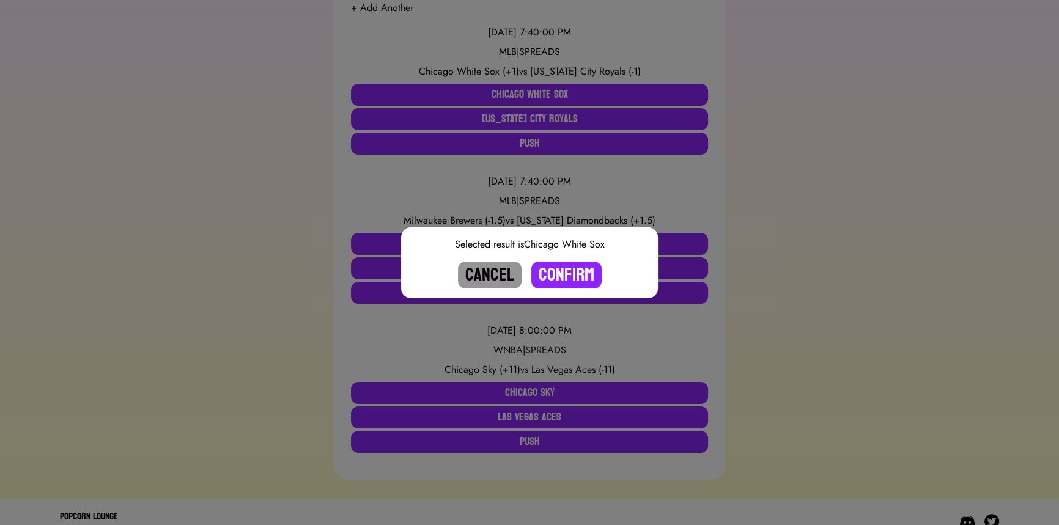
click at [572, 255] on div "Selected result is Chicago White Sox Cancel Confirm" at bounding box center [529, 263] width 257 height 71
click at [574, 275] on button "Confirm" at bounding box center [567, 275] width 70 height 27
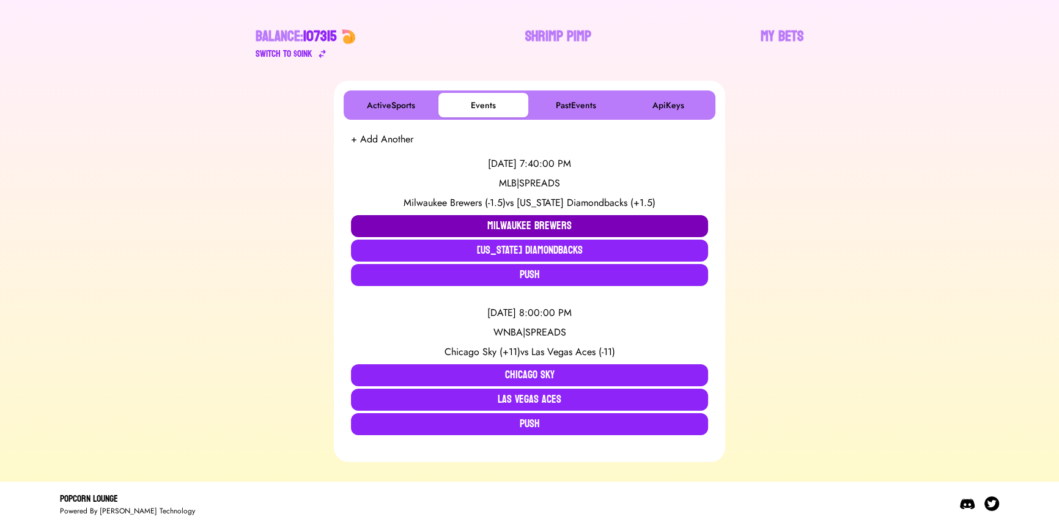
click at [467, 215] on button "Milwaukee Brewers" at bounding box center [529, 226] width 357 height 22
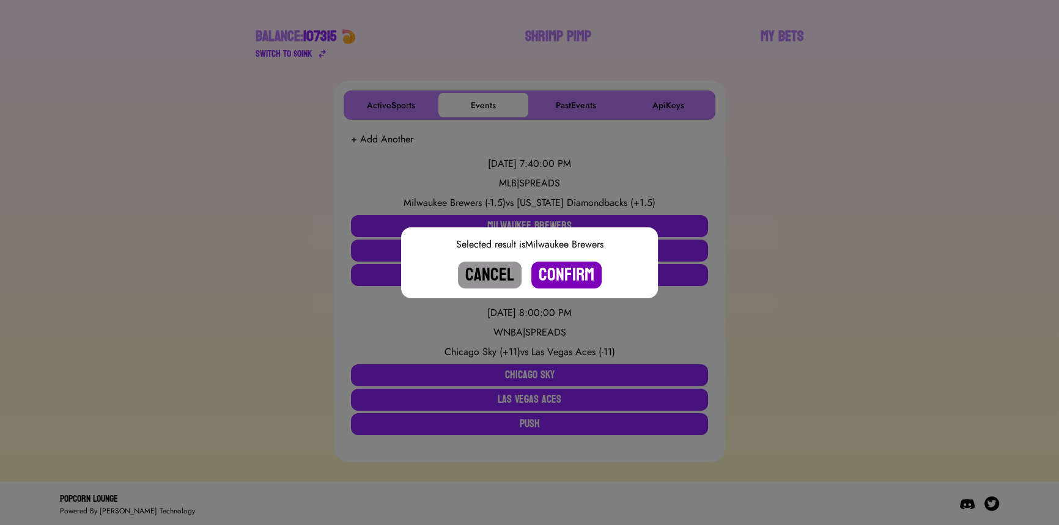
click at [574, 275] on button "Confirm" at bounding box center [567, 275] width 70 height 27
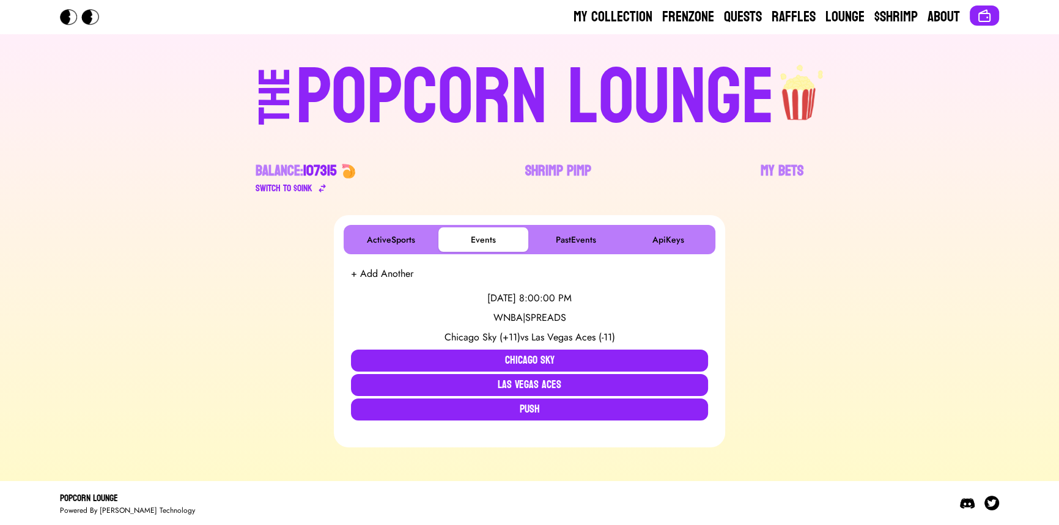
scroll to position [0, 0]
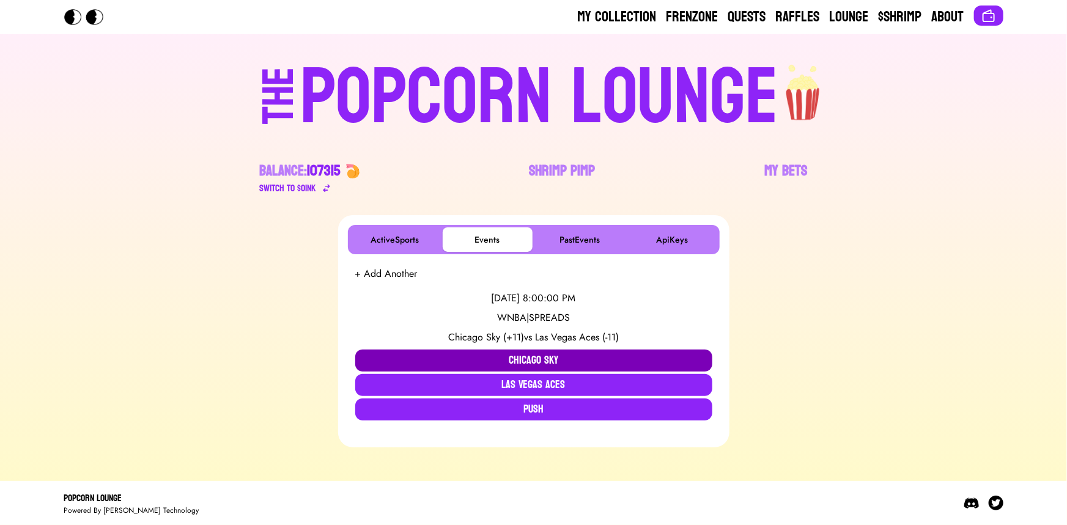
click at [536, 355] on button "Chicago Sky" at bounding box center [533, 361] width 357 height 22
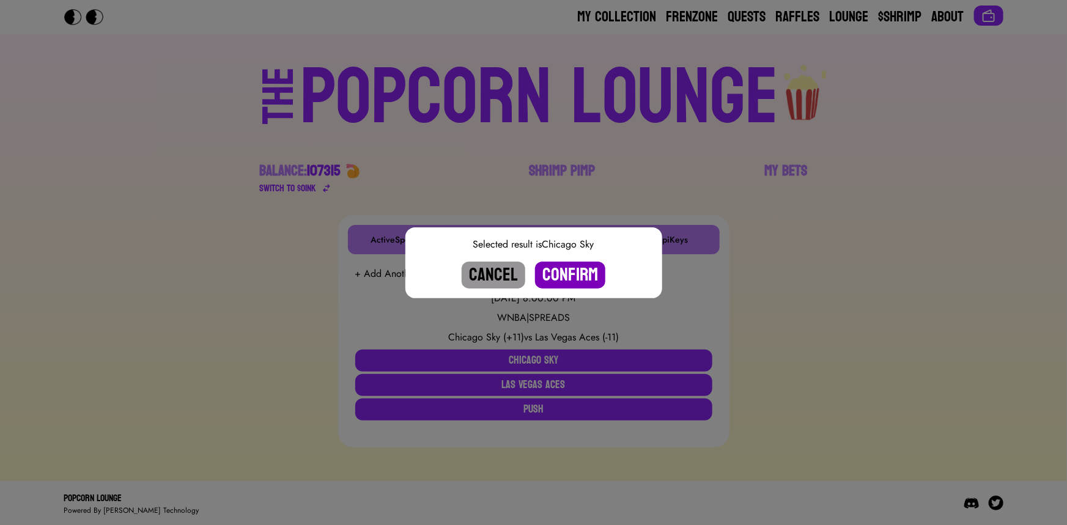
click at [566, 269] on button "Confirm" at bounding box center [570, 275] width 70 height 27
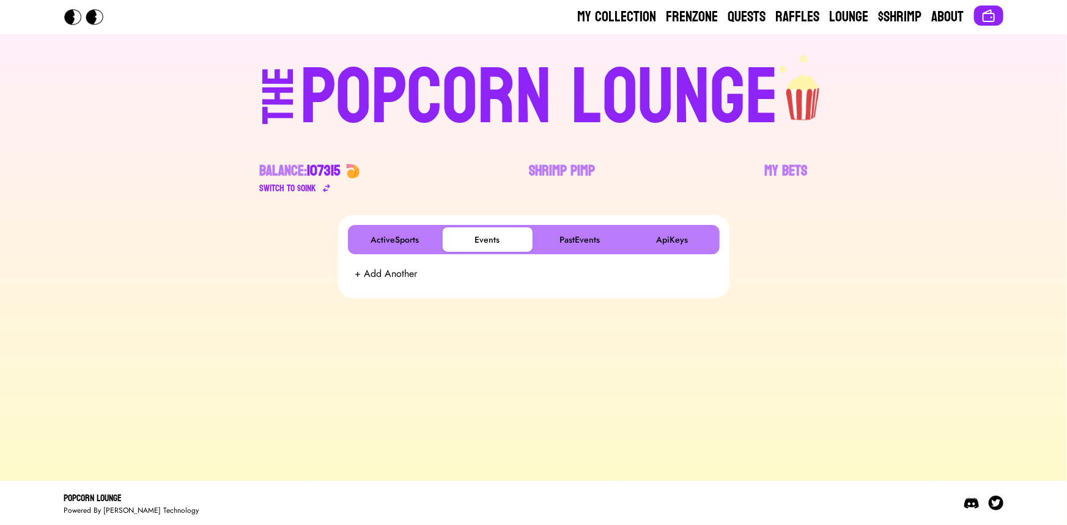
click at [559, 98] on div "POPCORN LOUNGE" at bounding box center [539, 98] width 479 height 78
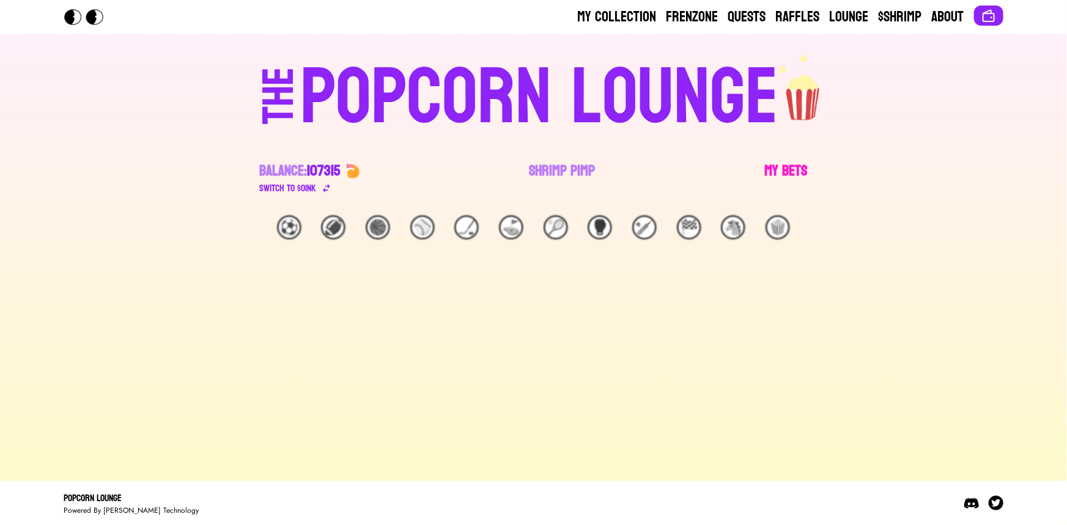
click at [795, 169] on link "My Bets" at bounding box center [786, 178] width 43 height 34
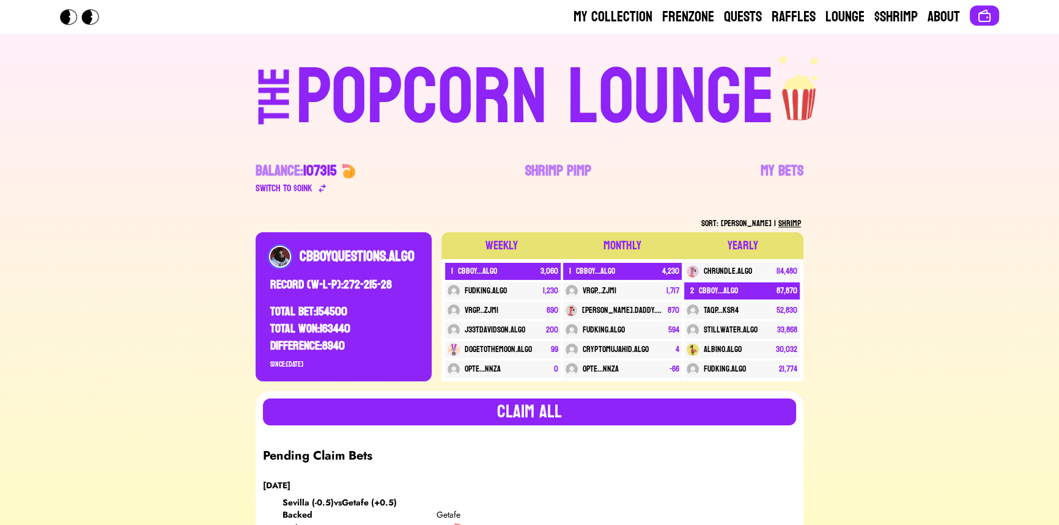
click at [479, 95] on div "POPCORN LOUNGE" at bounding box center [535, 98] width 479 height 78
